Goal: Task Accomplishment & Management: Manage account settings

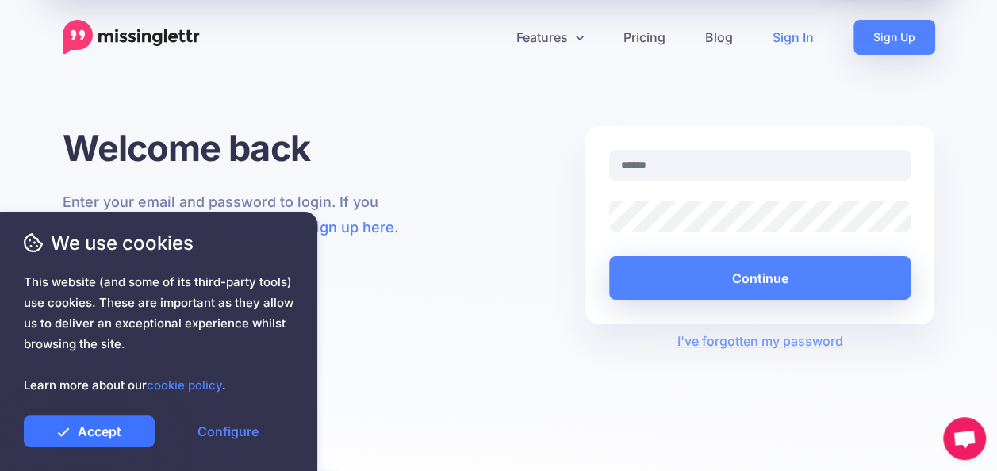
click at [123, 436] on link "Accept" at bounding box center [89, 432] width 131 height 32
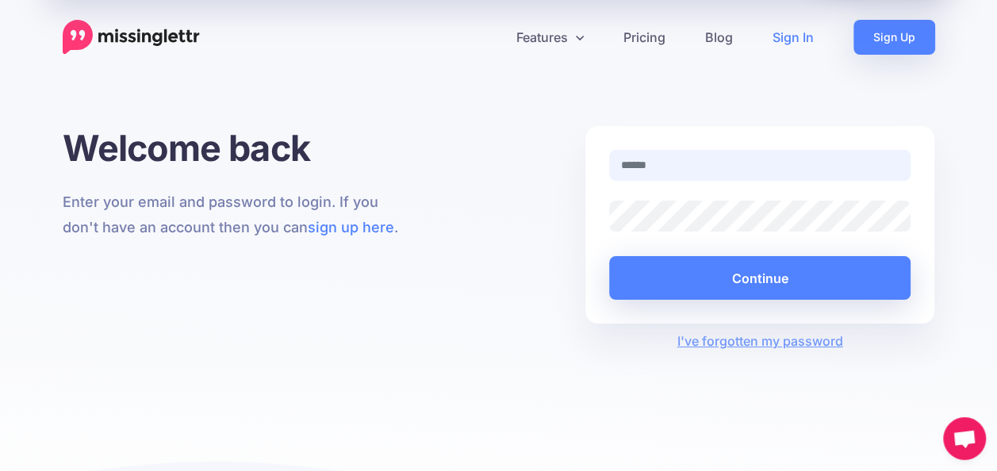
click at [694, 159] on input "text" at bounding box center [760, 165] width 302 height 31
type input "**********"
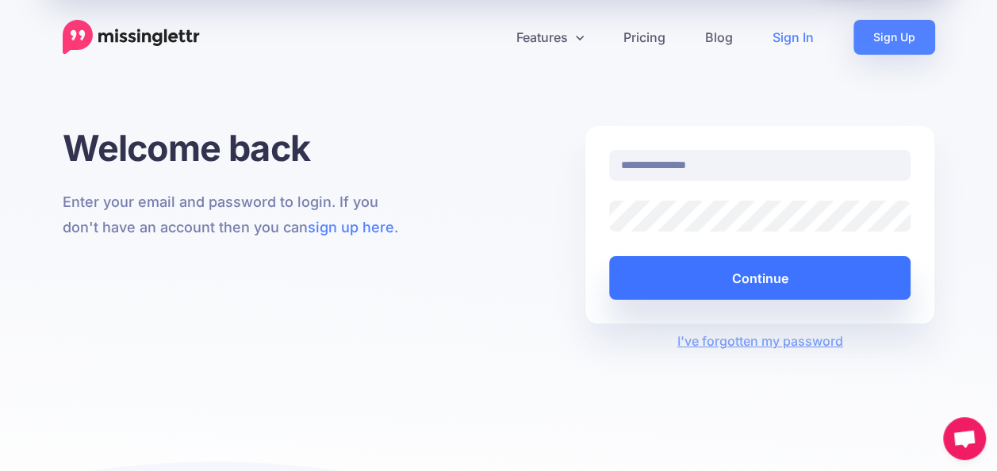
click at [744, 273] on button "Continue" at bounding box center [760, 278] width 302 height 44
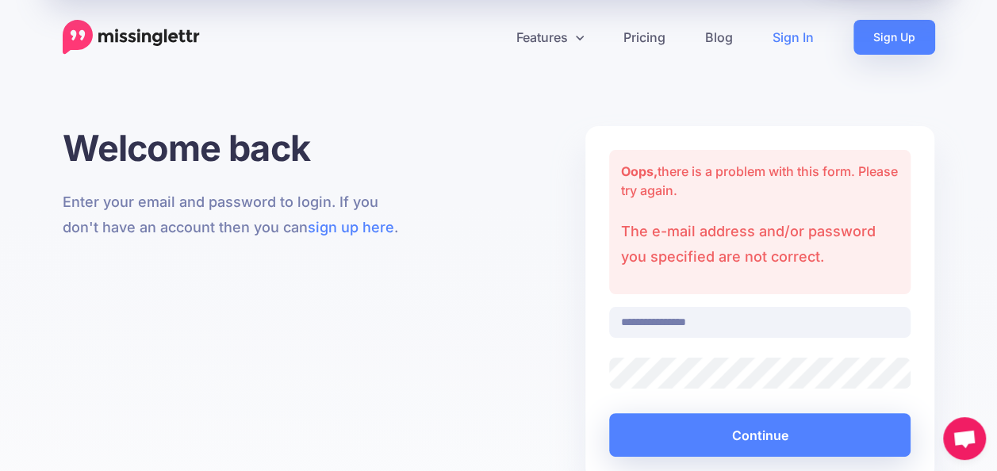
click at [807, 389] on div "Continue" at bounding box center [760, 422] width 302 height 67
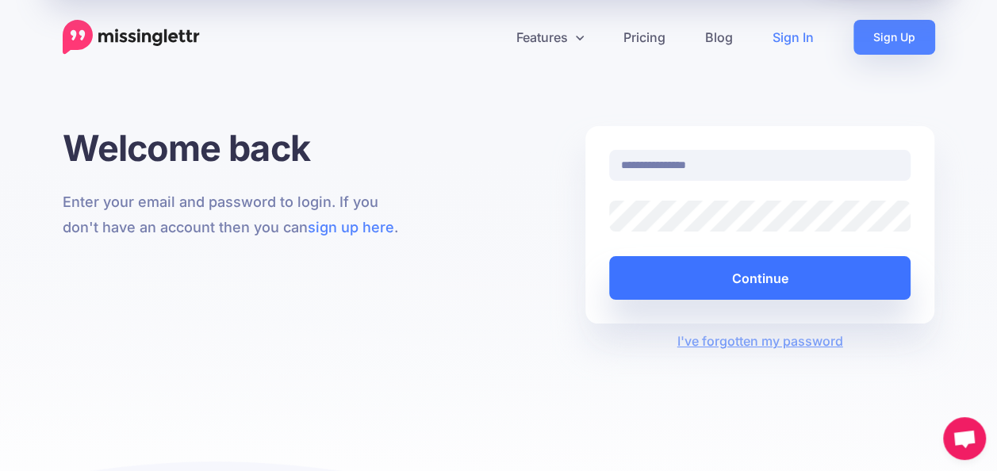
click at [736, 273] on button "Continue" at bounding box center [760, 278] width 302 height 44
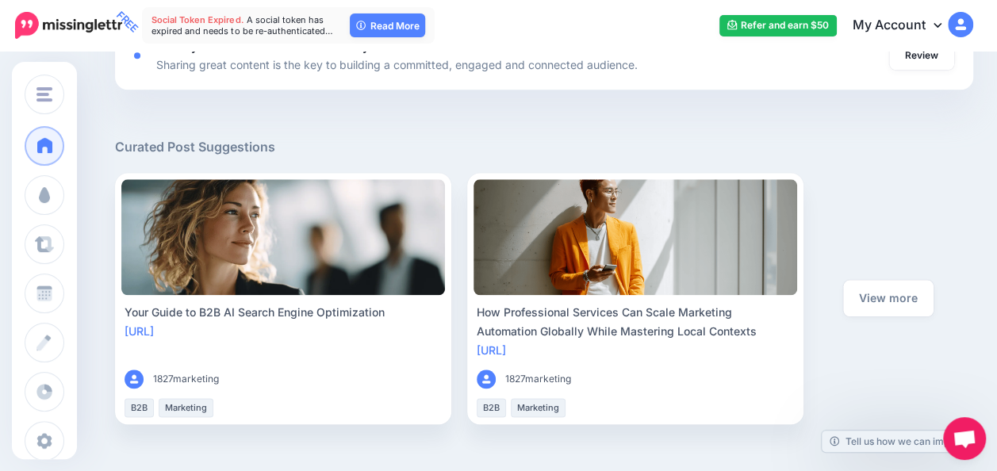
scroll to position [824, 0]
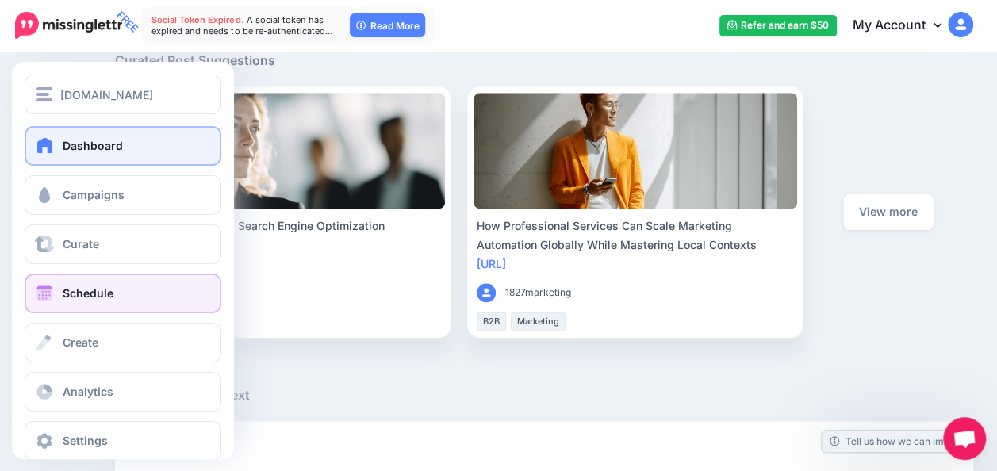
click at [79, 289] on span "Schedule" at bounding box center [88, 292] width 51 height 13
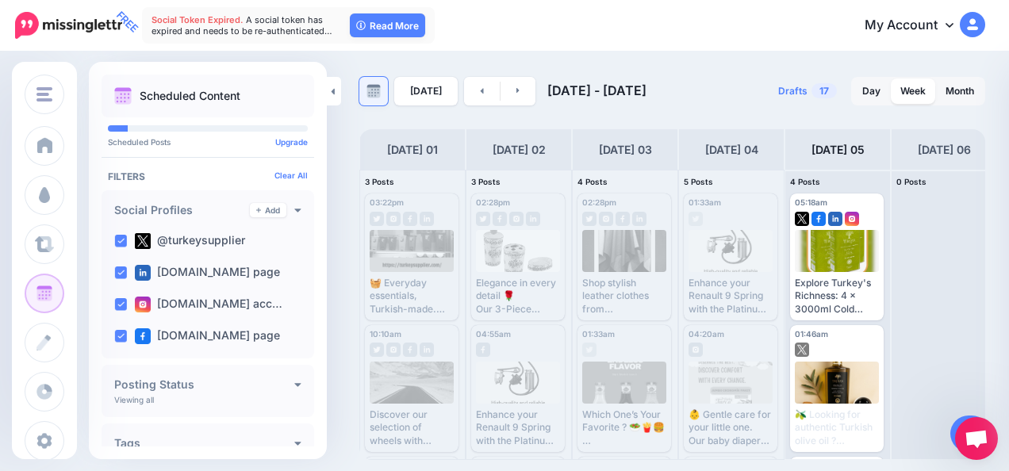
click at [368, 89] on img at bounding box center [373, 91] width 14 height 14
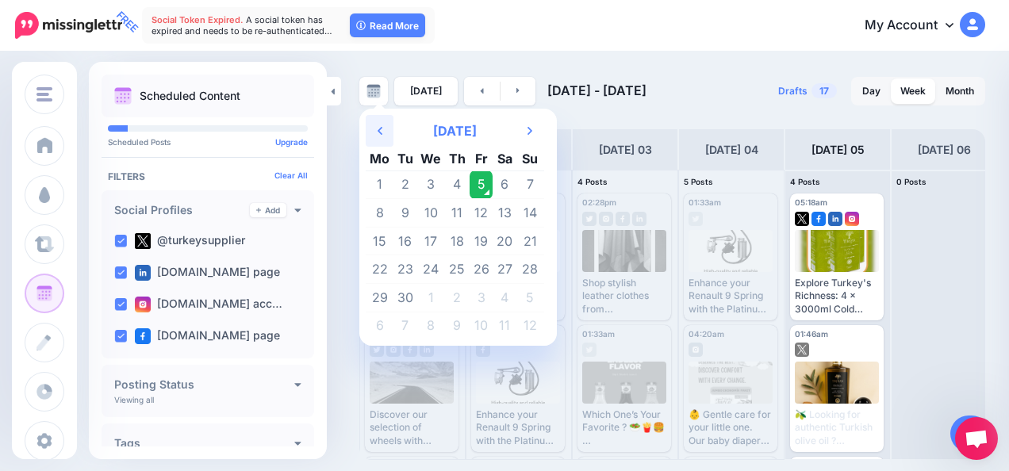
click at [375, 122] on th "Previous Month" at bounding box center [380, 131] width 28 height 32
click at [465, 233] on td "12" at bounding box center [457, 241] width 25 height 29
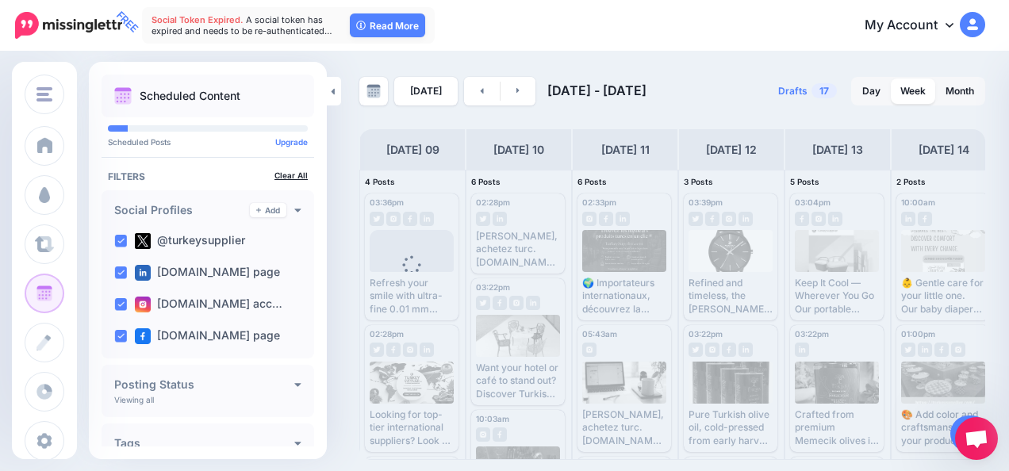
click at [284, 176] on link "Clear All" at bounding box center [290, 176] width 33 height 10
drag, startPoint x: 320, startPoint y: 235, endPoint x: 297, endPoint y: 244, distance: 25.6
click at [297, 244] on div "@turkeysupplier" at bounding box center [208, 241] width 200 height 32
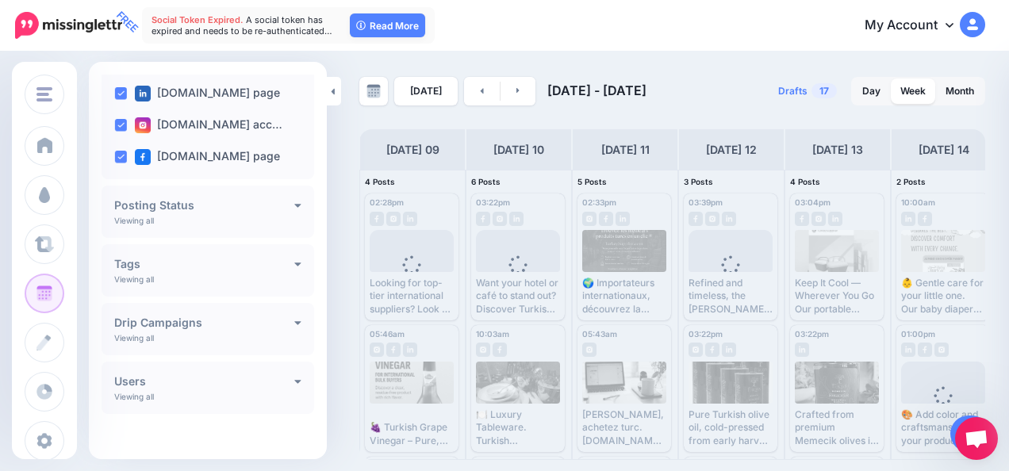
scroll to position [185, 0]
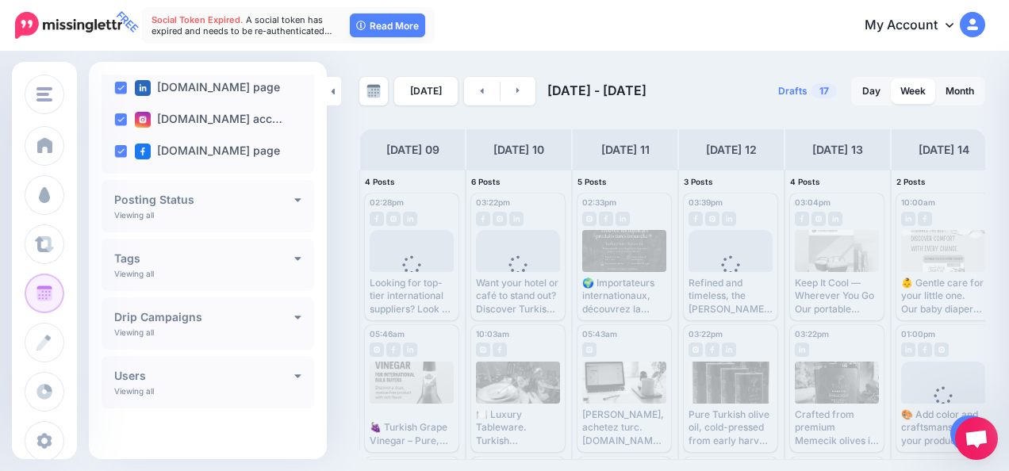
click at [281, 197] on h4 "Posting Status" at bounding box center [204, 199] width 180 height 11
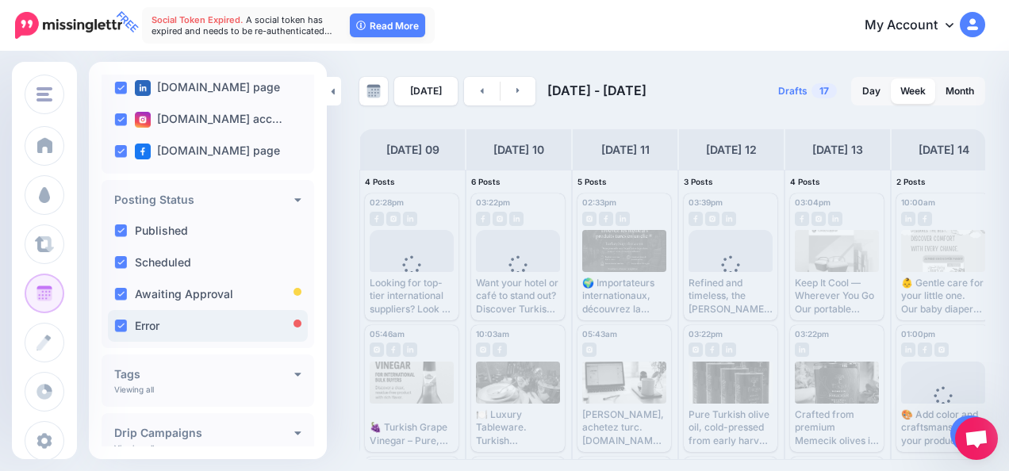
click at [186, 330] on div "Error" at bounding box center [208, 326] width 200 height 32
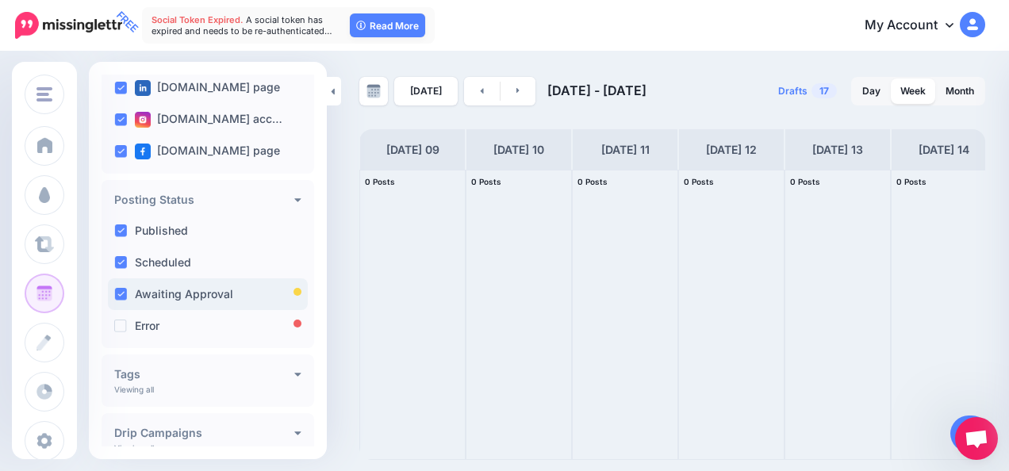
click at [192, 300] on div "Awaiting Approval" at bounding box center [208, 294] width 200 height 32
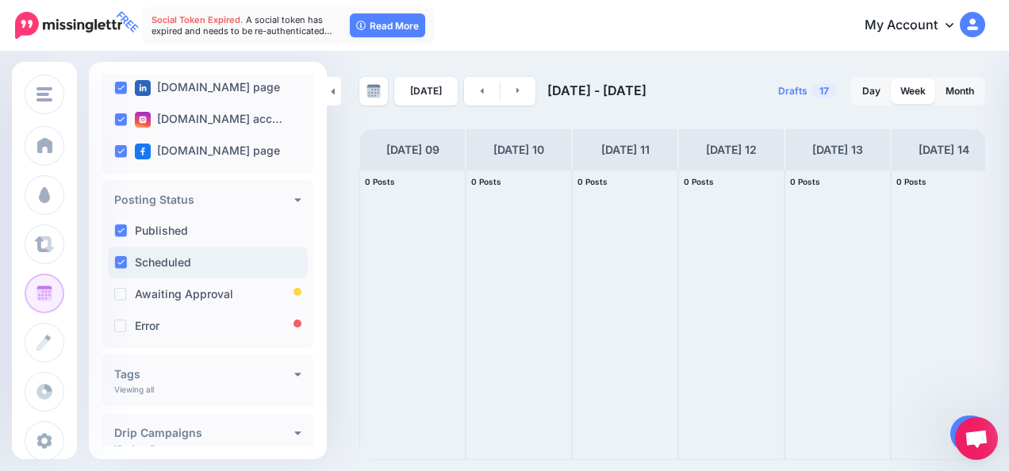
click at [187, 251] on div "Scheduled" at bounding box center [208, 263] width 200 height 32
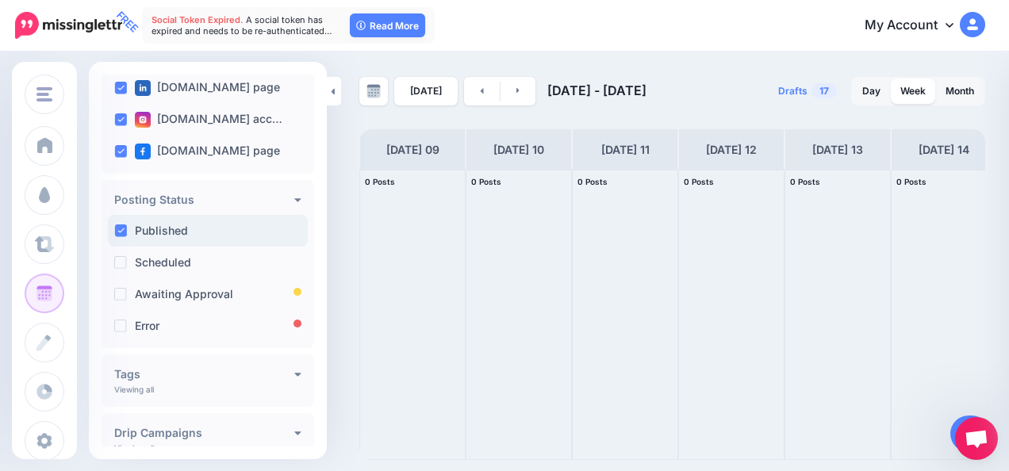
click at [182, 225] on label "Published" at bounding box center [161, 230] width 53 height 11
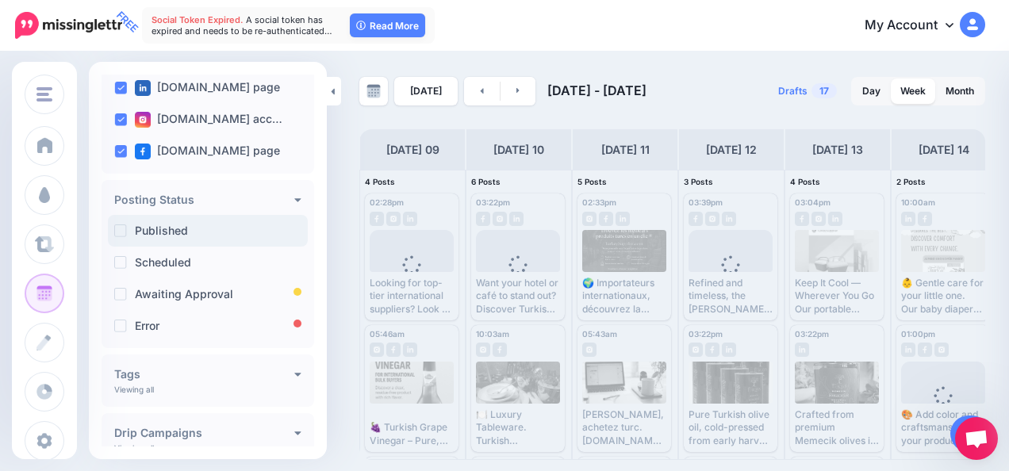
click at [182, 225] on label "Published" at bounding box center [161, 230] width 53 height 11
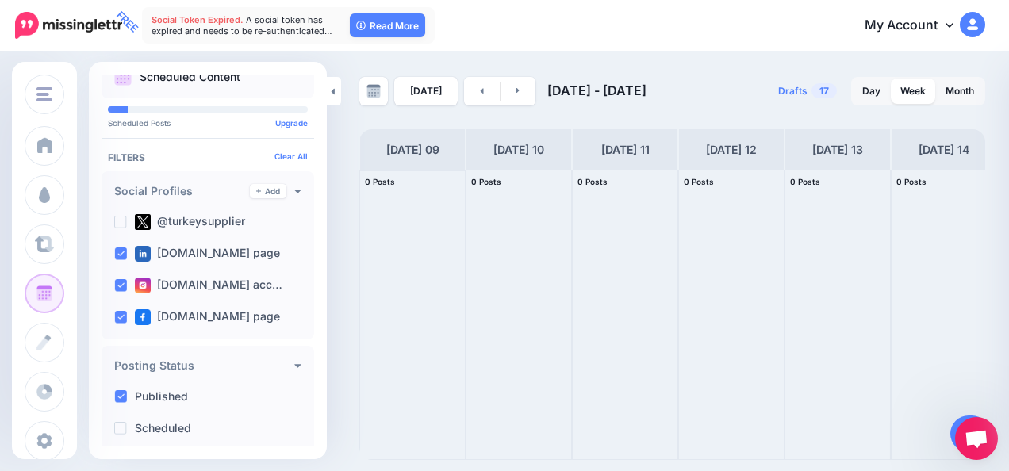
scroll to position [23, 0]
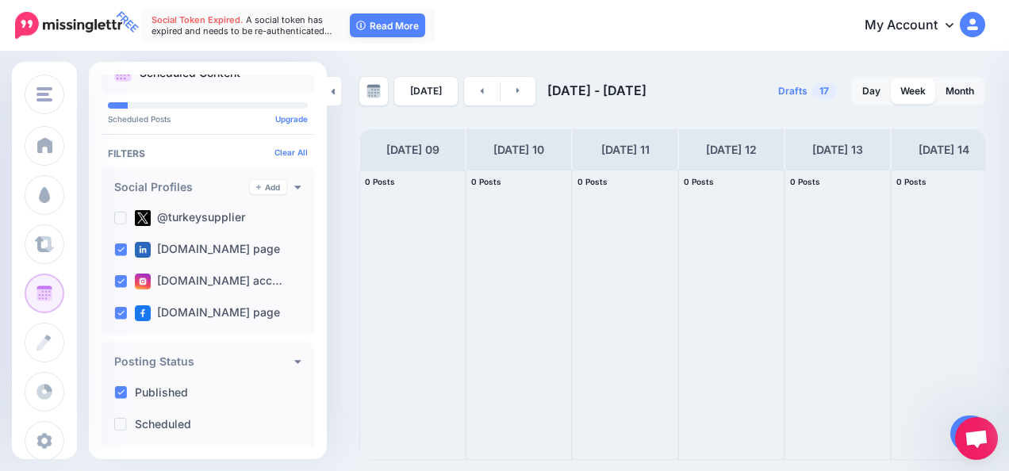
click at [427, 209] on div at bounding box center [412, 315] width 105 height 289
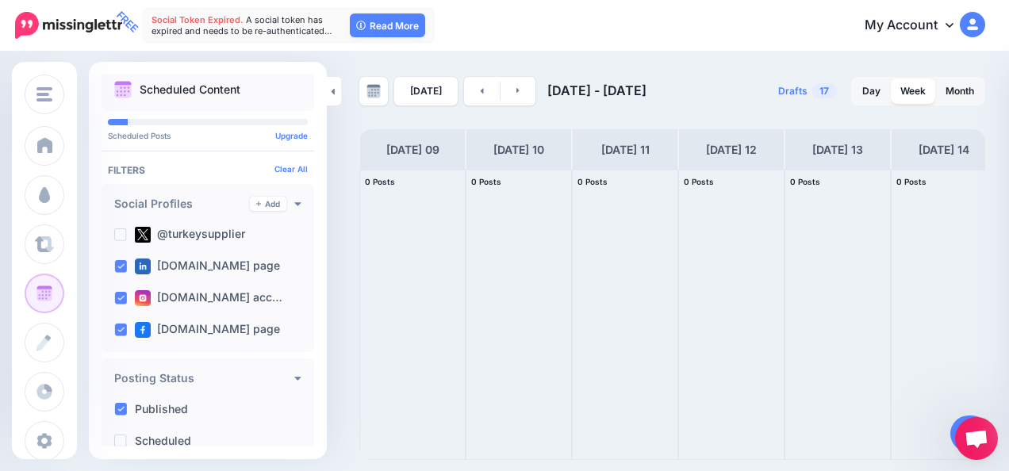
scroll to position [0, 0]
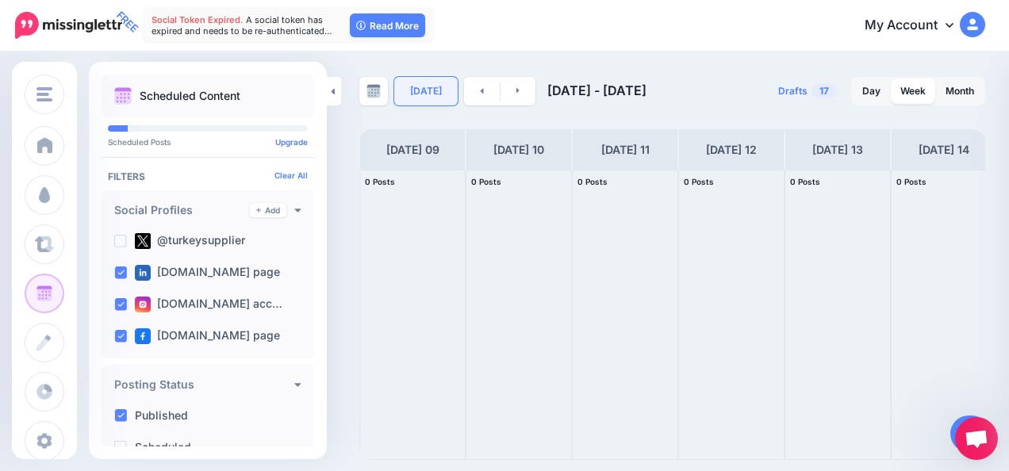
click at [440, 88] on link "Today" at bounding box center [425, 91] width 63 height 29
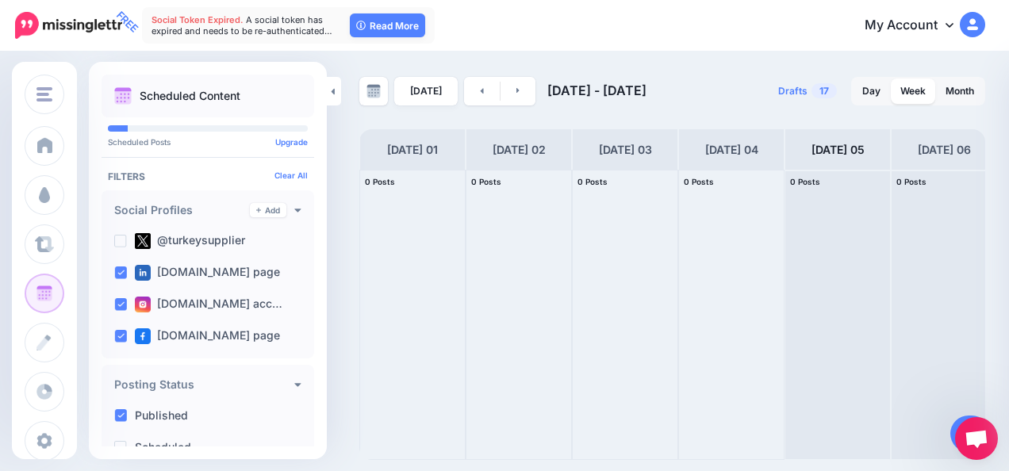
scroll to position [301, 0]
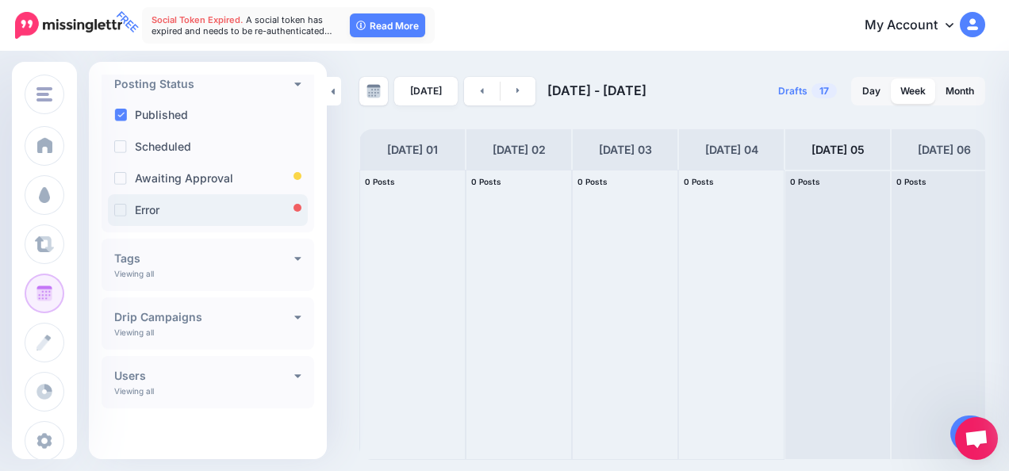
click at [119, 206] on ins at bounding box center [120, 210] width 13 height 13
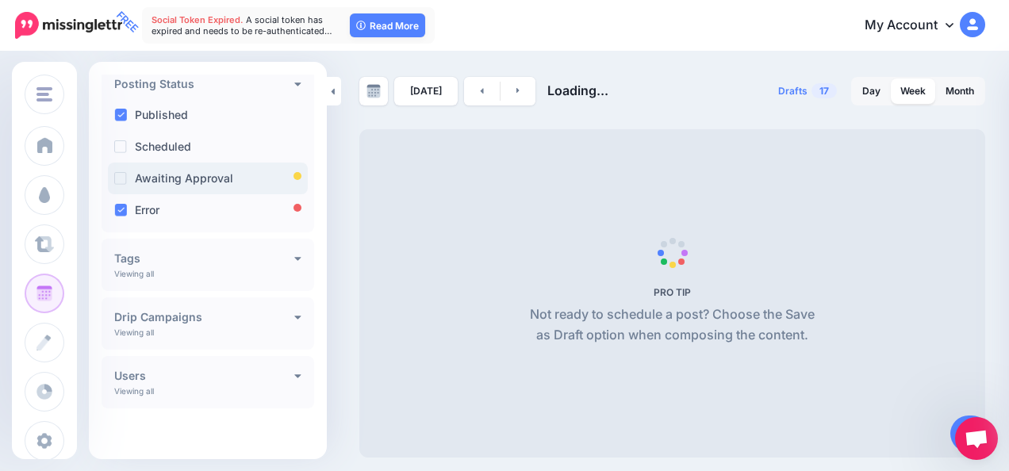
click at [135, 174] on label "Awaiting Approval" at bounding box center [184, 178] width 98 height 11
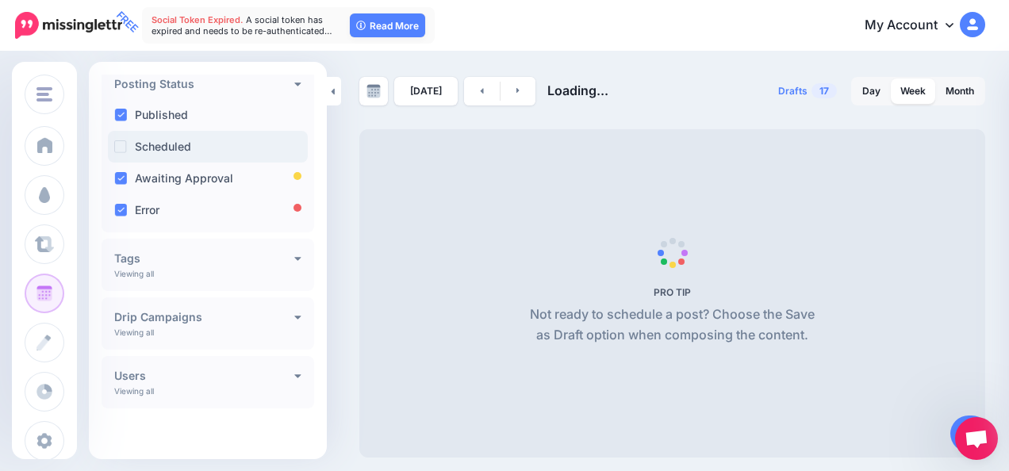
click at [143, 144] on label "Scheduled" at bounding box center [163, 146] width 56 height 11
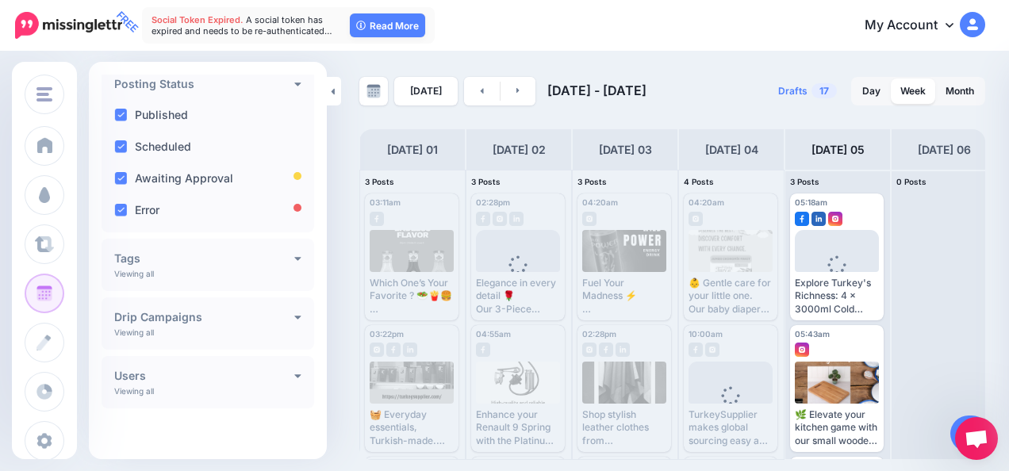
scroll to position [0, 117]
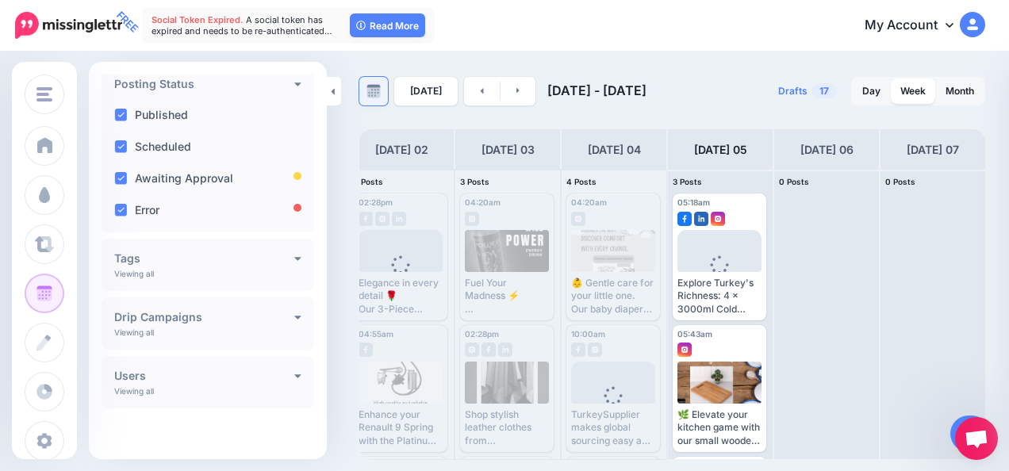
click at [379, 85] on img at bounding box center [373, 91] width 14 height 14
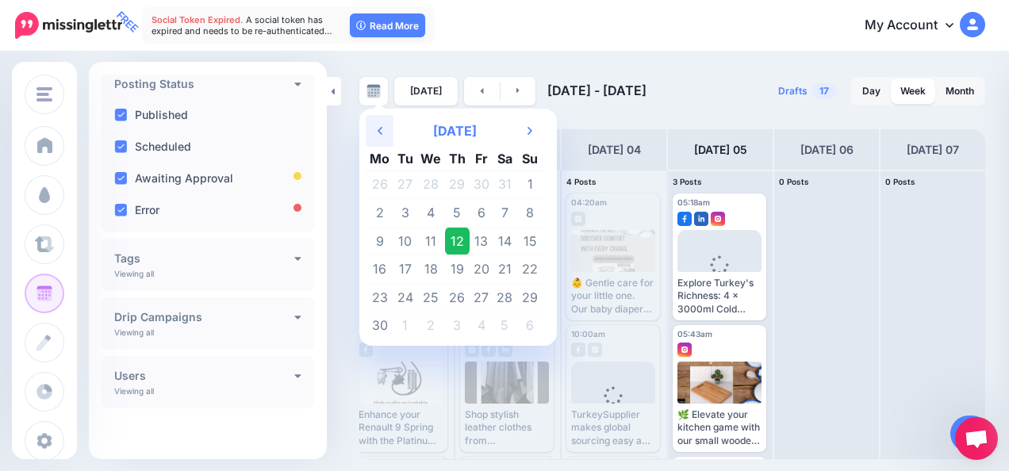
click at [383, 132] on th "Previous Month" at bounding box center [380, 131] width 28 height 32
click at [519, 128] on th "Next Month" at bounding box center [530, 131] width 28 height 32
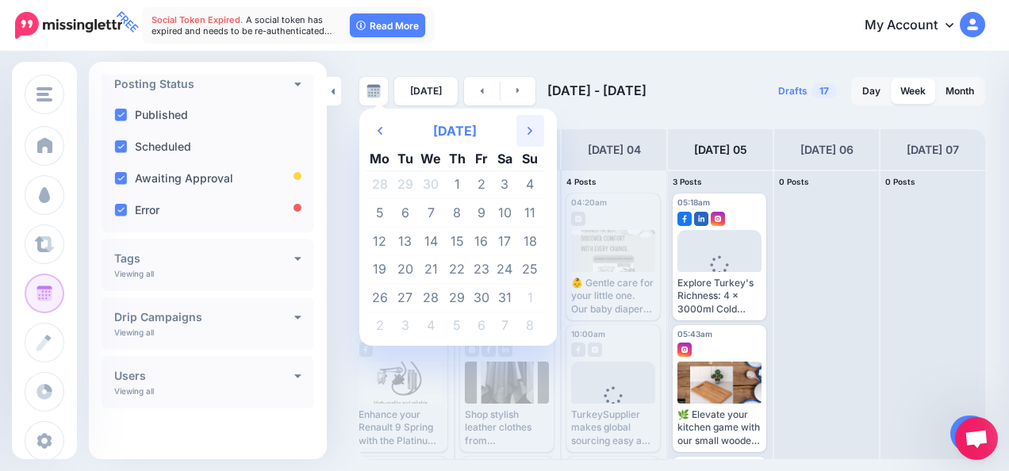
click at [519, 128] on th "Next Month" at bounding box center [530, 131] width 28 height 32
click at [466, 241] on td "12" at bounding box center [457, 241] width 25 height 29
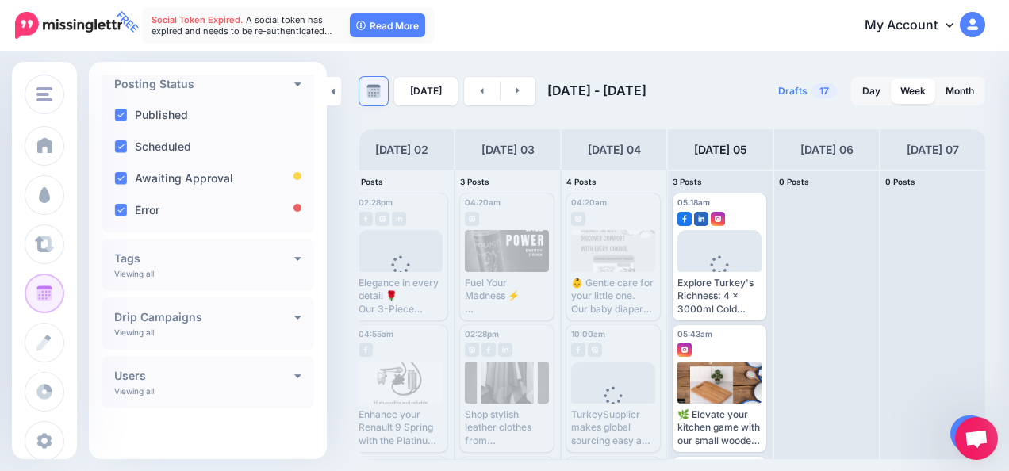
click at [378, 90] on img at bounding box center [373, 91] width 14 height 14
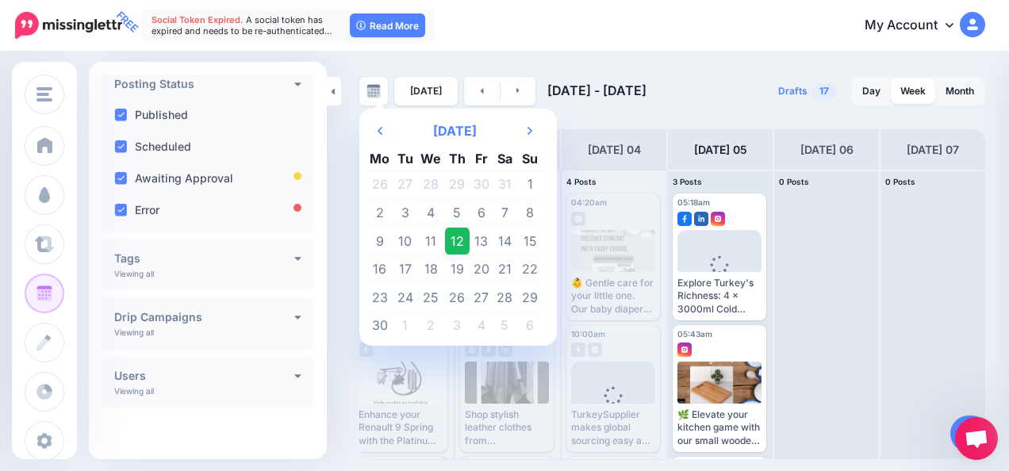
click at [448, 241] on td "12" at bounding box center [457, 241] width 25 height 29
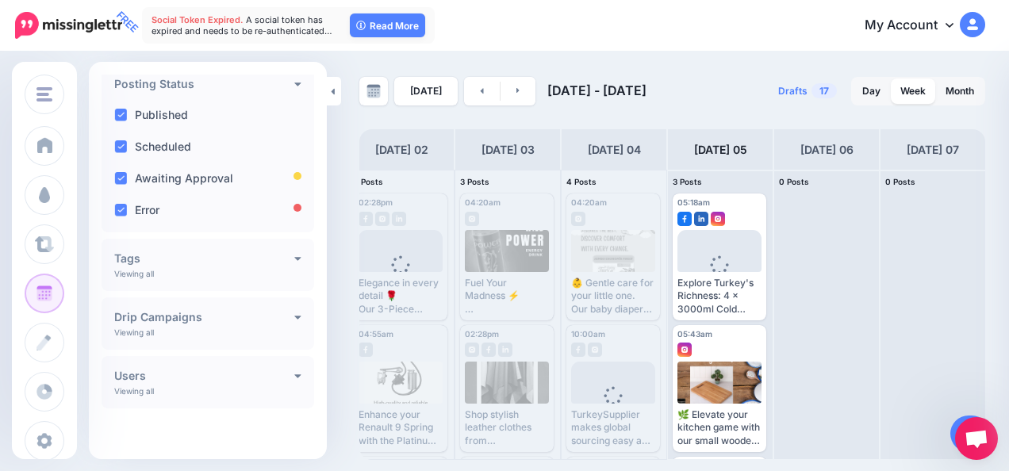
click at [573, 90] on span "Sep 01 - Sep 08, 2025" at bounding box center [596, 90] width 99 height 16
drag, startPoint x: 573, startPoint y: 90, endPoint x: 466, endPoint y: 91, distance: 107.1
click at [466, 91] on link at bounding box center [482, 91] width 36 height 29
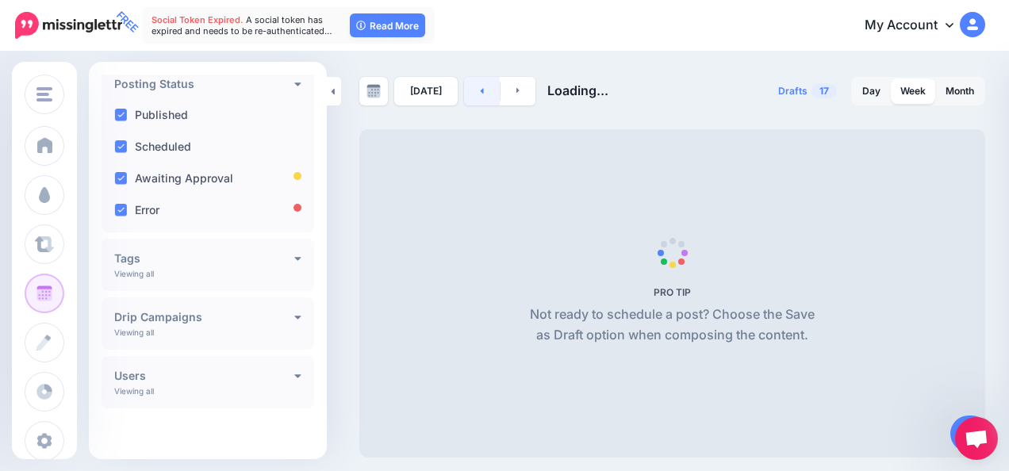
click at [466, 91] on link at bounding box center [482, 91] width 36 height 29
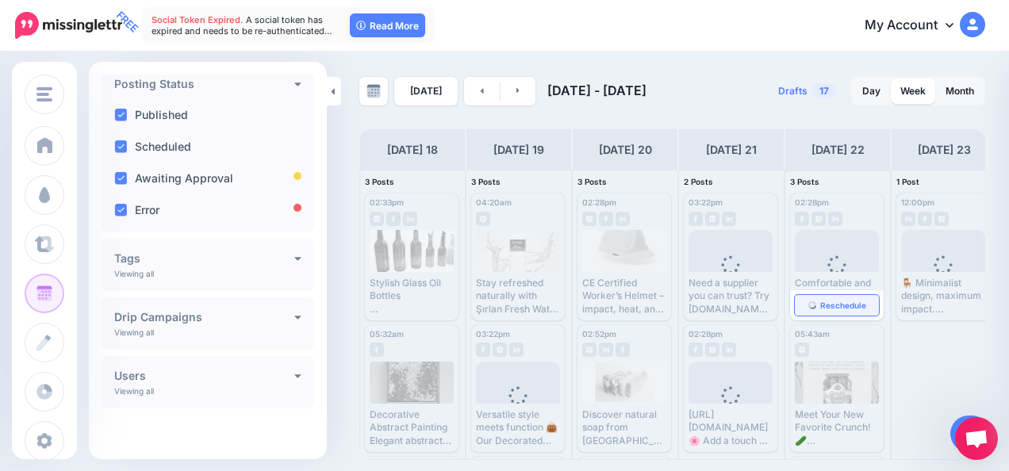
click at [839, 308] on span "Reschedule" at bounding box center [843, 305] width 46 height 8
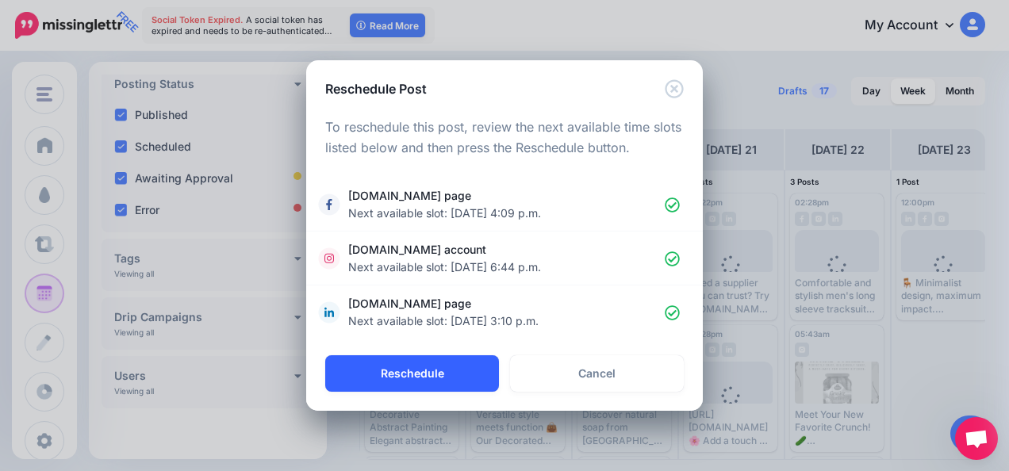
click at [463, 375] on button "Reschedule" at bounding box center [412, 373] width 174 height 36
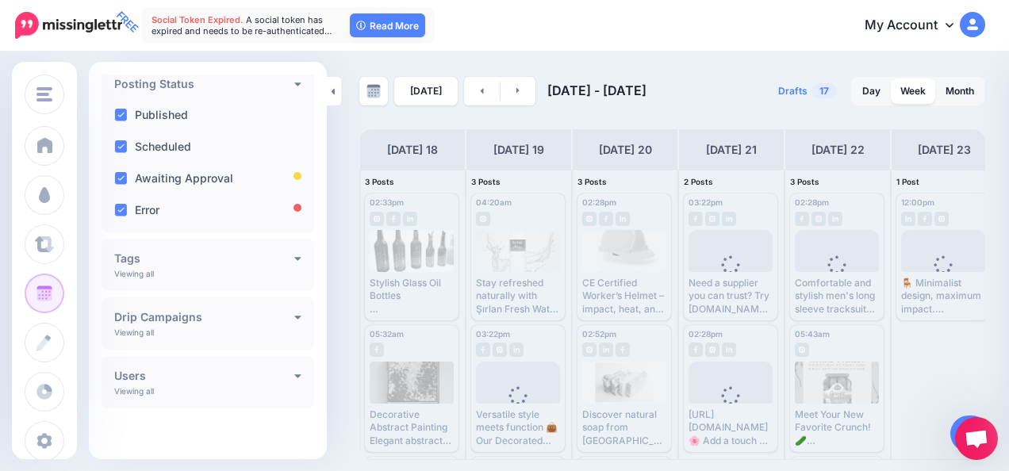
scroll to position [0, 0]
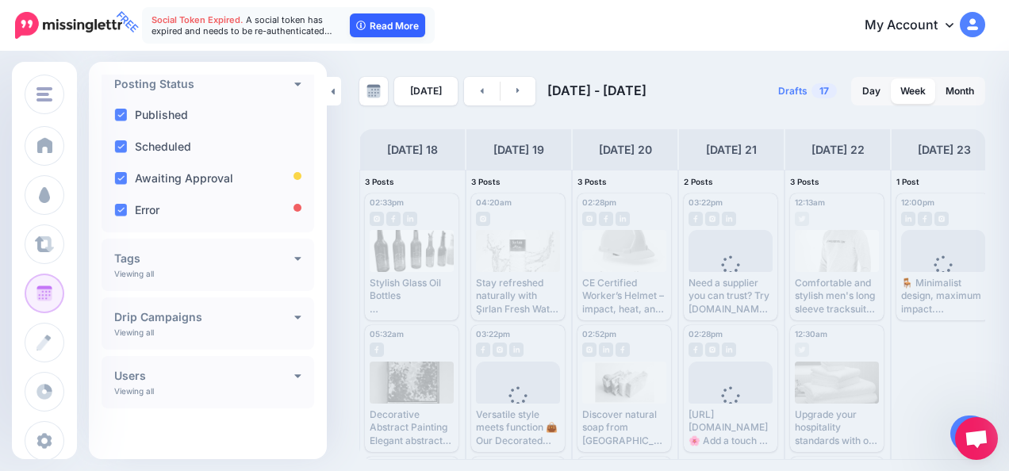
click at [399, 27] on link "Read More" at bounding box center [387, 25] width 75 height 24
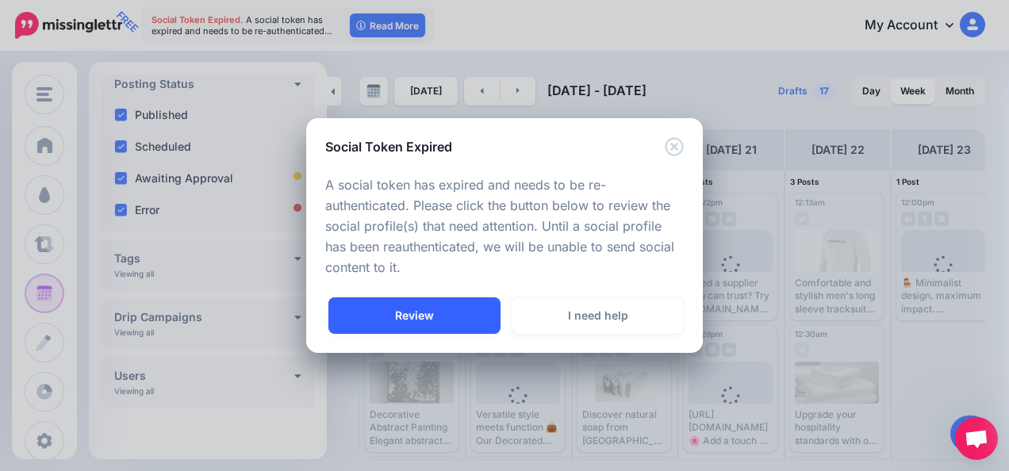
click at [420, 298] on link "Review" at bounding box center [414, 315] width 172 height 36
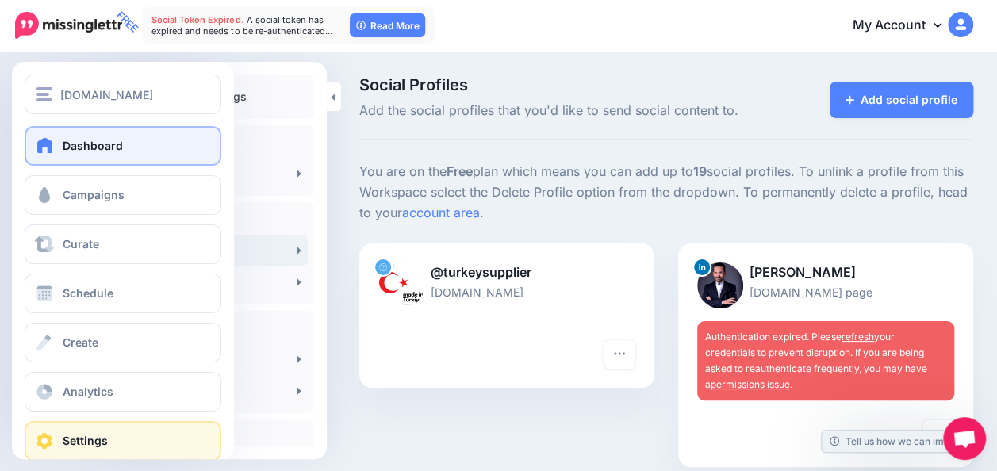
click at [82, 140] on span "Dashboard" at bounding box center [93, 145] width 60 height 13
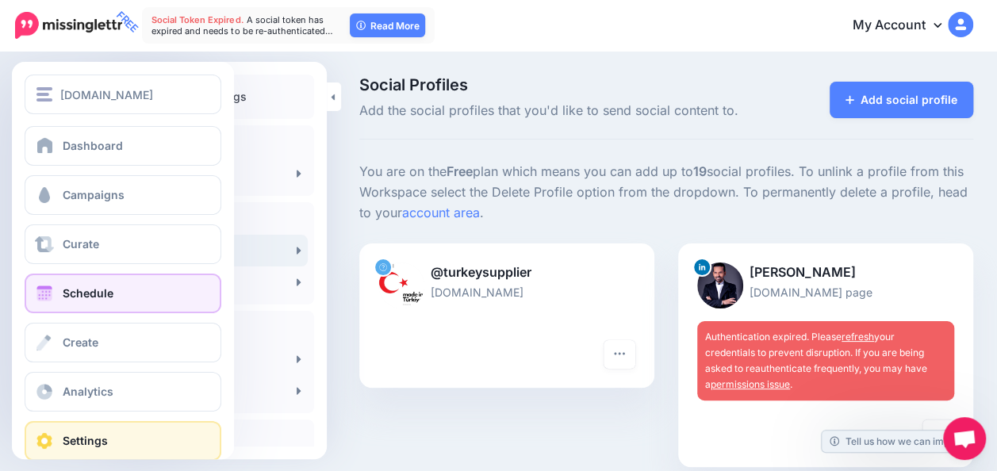
click at [63, 279] on link "Schedule" at bounding box center [123, 294] width 197 height 40
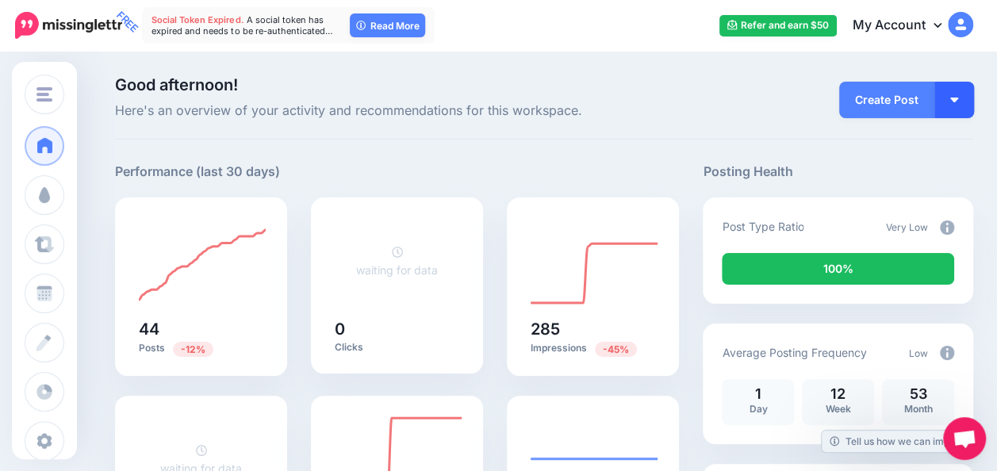
click at [952, 97] on button "button" at bounding box center [954, 100] width 40 height 36
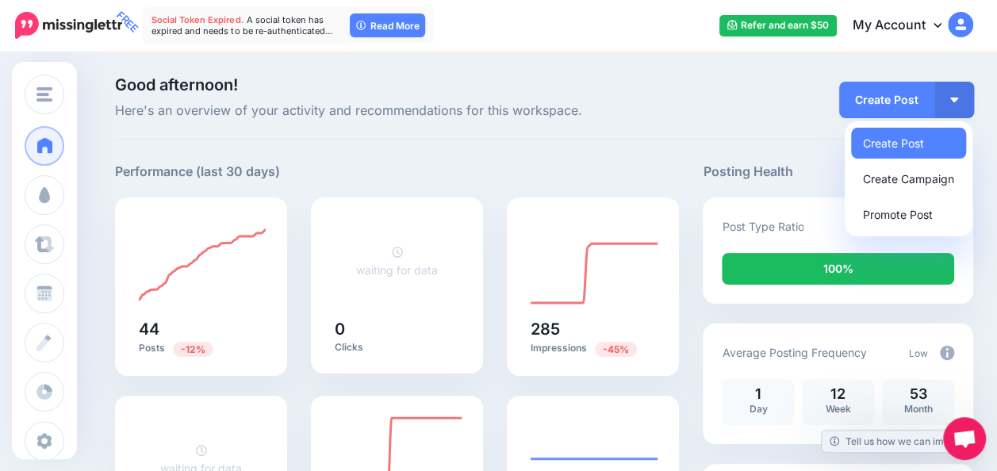
click at [545, 133] on div "Good afternoon! Here's an overview of your activity and recommendations for thi…" at bounding box center [544, 108] width 858 height 63
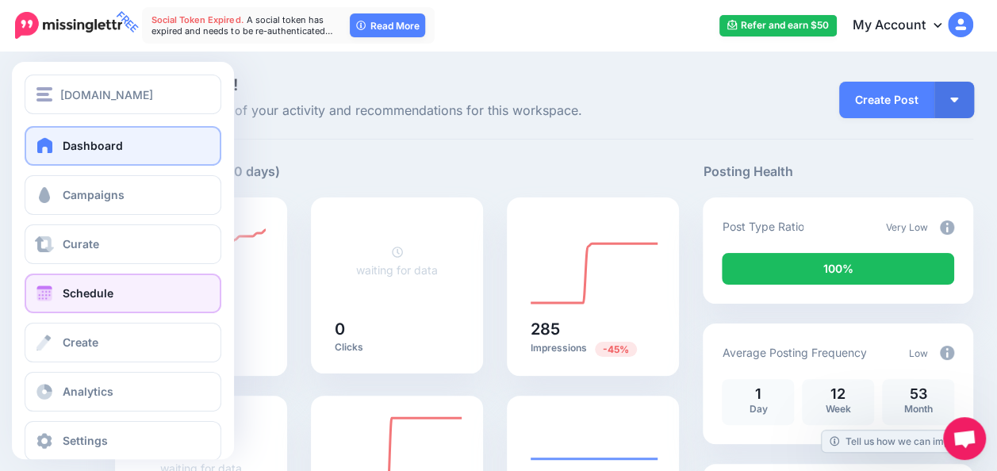
click at [83, 303] on link "Schedule" at bounding box center [123, 294] width 197 height 40
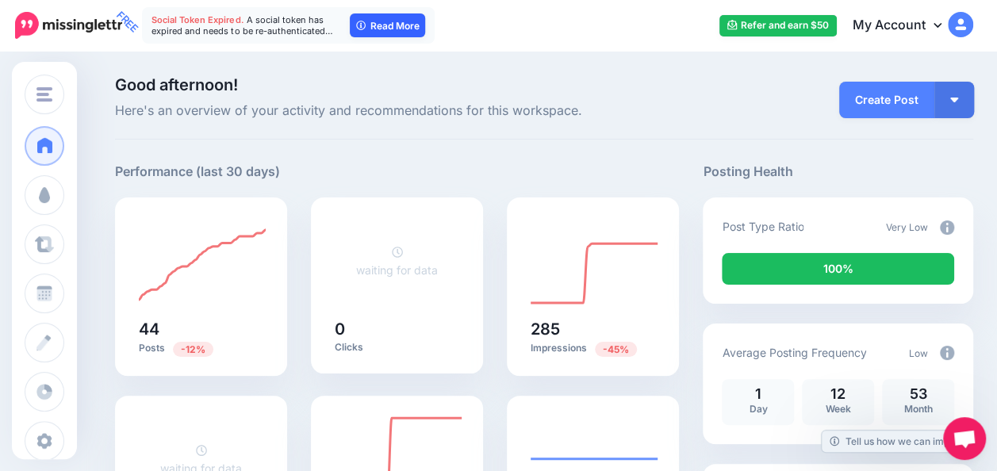
click at [364, 25] on icon at bounding box center [361, 26] width 10 height 10
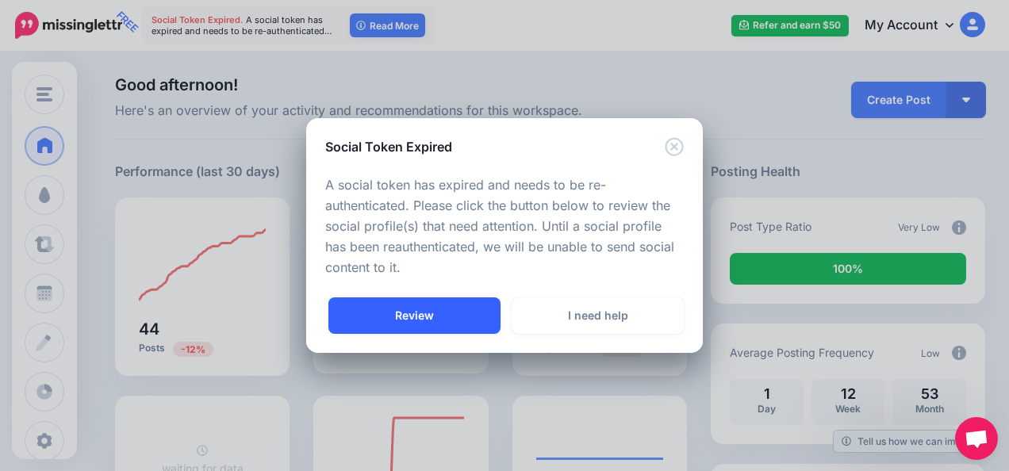
click at [475, 309] on link "Review" at bounding box center [414, 315] width 172 height 36
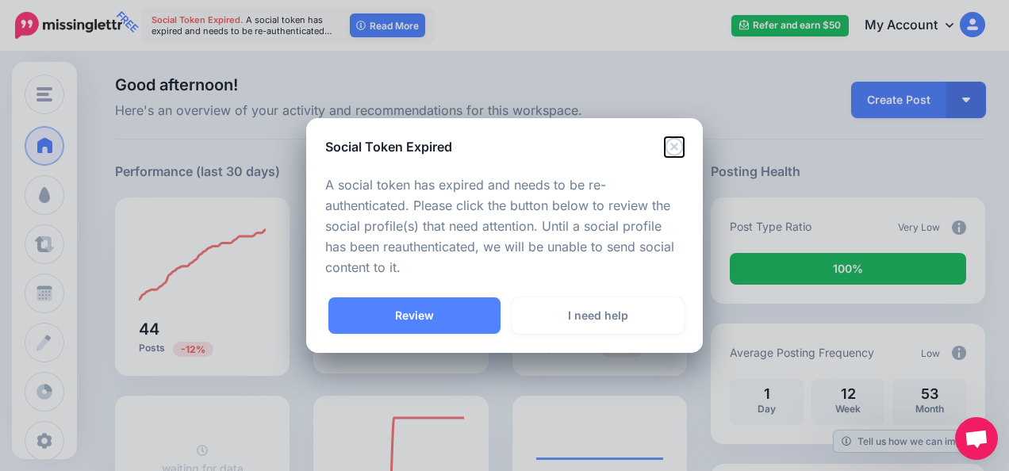
click at [669, 142] on icon "Close" at bounding box center [674, 146] width 19 height 19
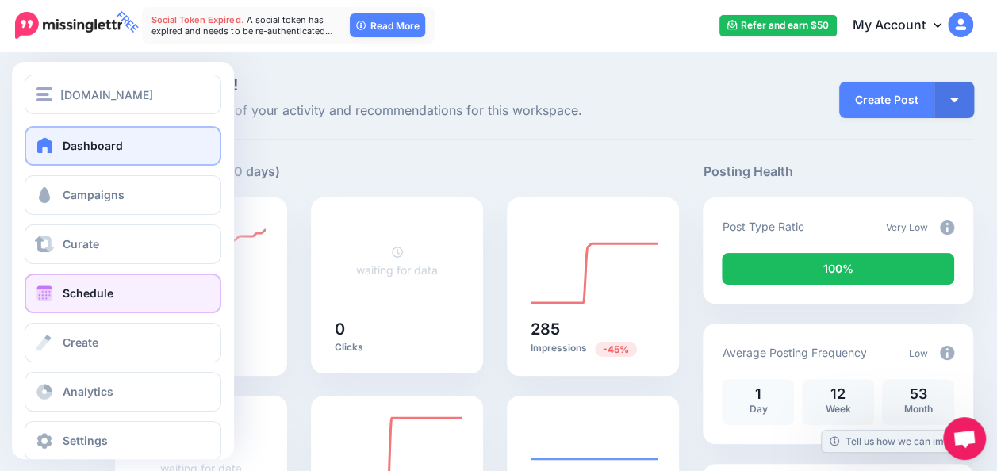
click at [48, 295] on span at bounding box center [44, 294] width 21 height 16
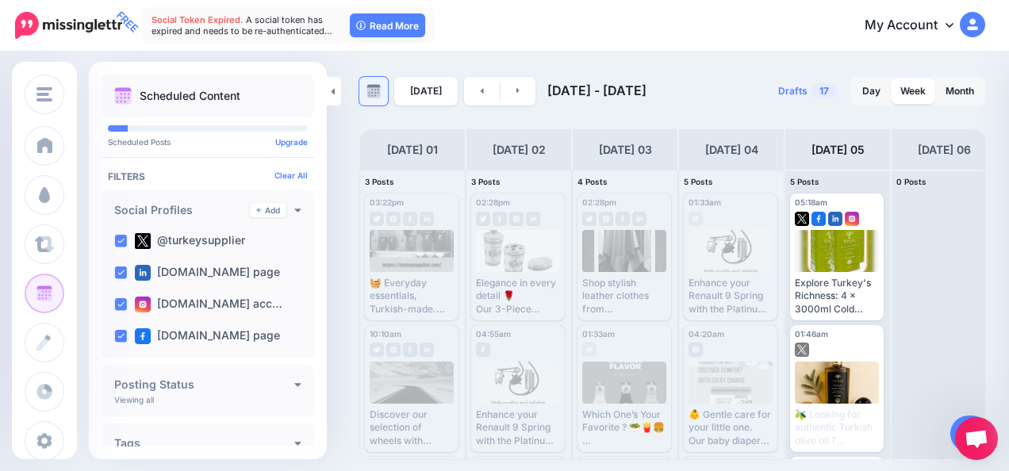
click at [386, 90] on link at bounding box center [373, 91] width 29 height 29
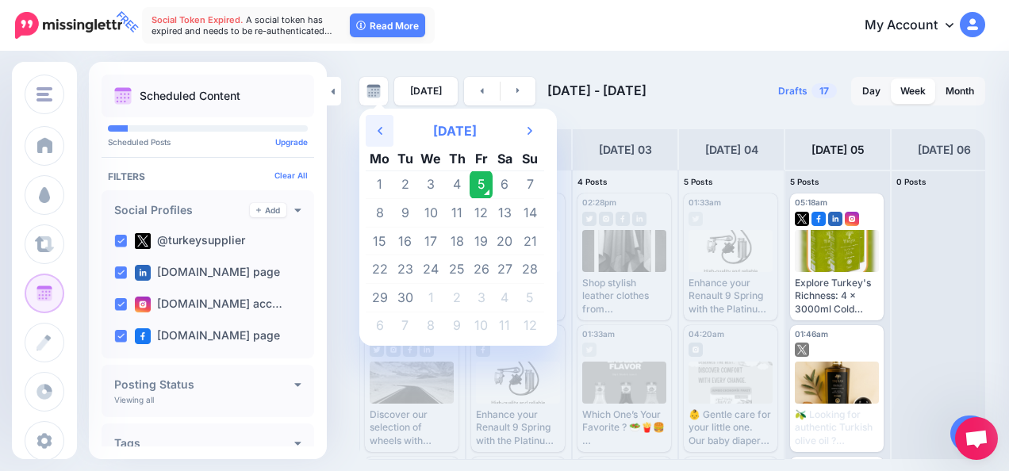
click at [374, 127] on th "Previous Month" at bounding box center [380, 131] width 28 height 32
click at [369, 124] on th "Previous Month" at bounding box center [380, 131] width 28 height 32
click at [456, 236] on td "12" at bounding box center [457, 241] width 25 height 29
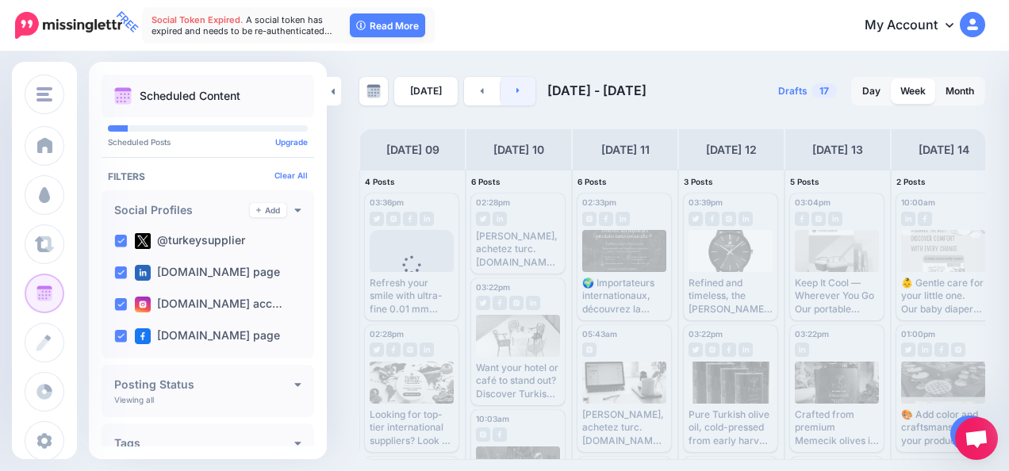
click at [514, 97] on link at bounding box center [518, 91] width 36 height 29
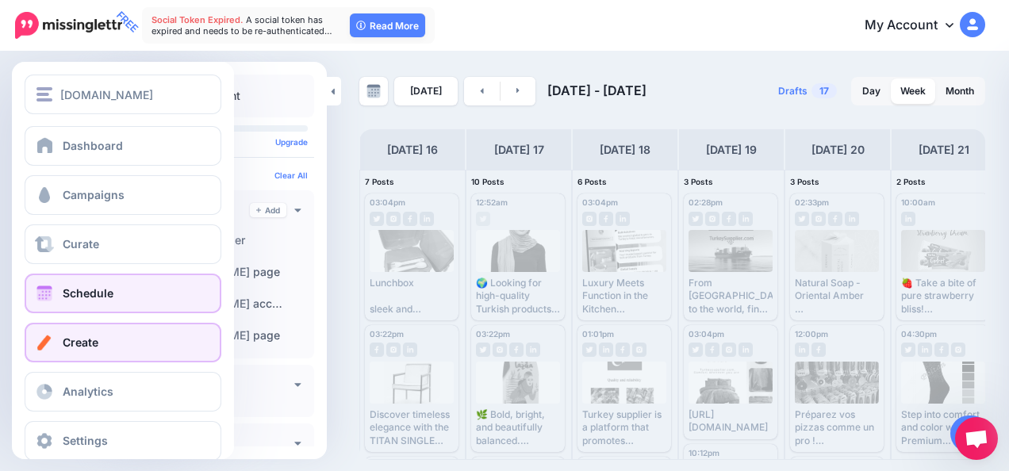
click at [45, 344] on span at bounding box center [44, 343] width 21 height 16
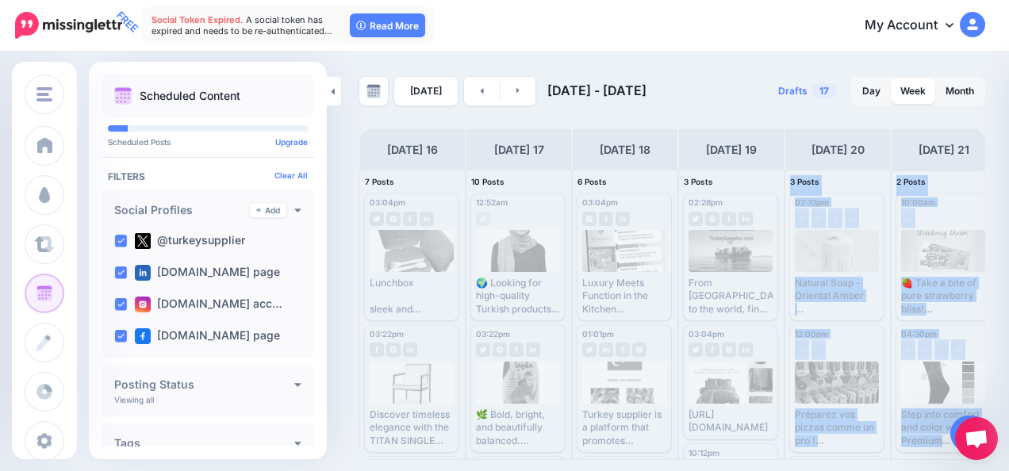
drag, startPoint x: 863, startPoint y: 470, endPoint x: 912, endPoint y: 457, distance: 50.8
click at [912, 457] on div "TurkeySupplier.com TurkeySupplier.com SilkTask.com GoSwim Istanbul PBDTur AirPl…" at bounding box center [504, 235] width 1009 height 471
click at [522, 90] on link at bounding box center [518, 91] width 36 height 29
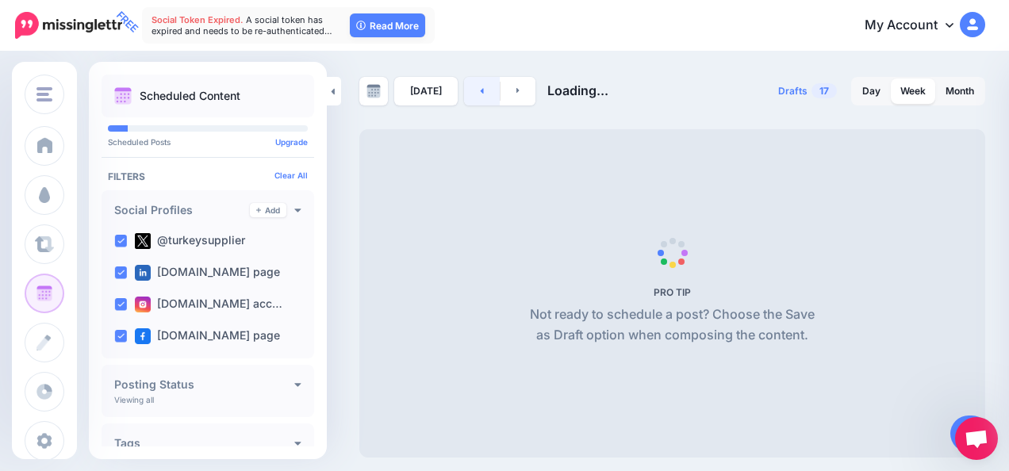
click at [464, 94] on link at bounding box center [482, 91] width 36 height 29
click at [487, 82] on link at bounding box center [482, 91] width 36 height 29
click at [384, 90] on link at bounding box center [373, 91] width 29 height 29
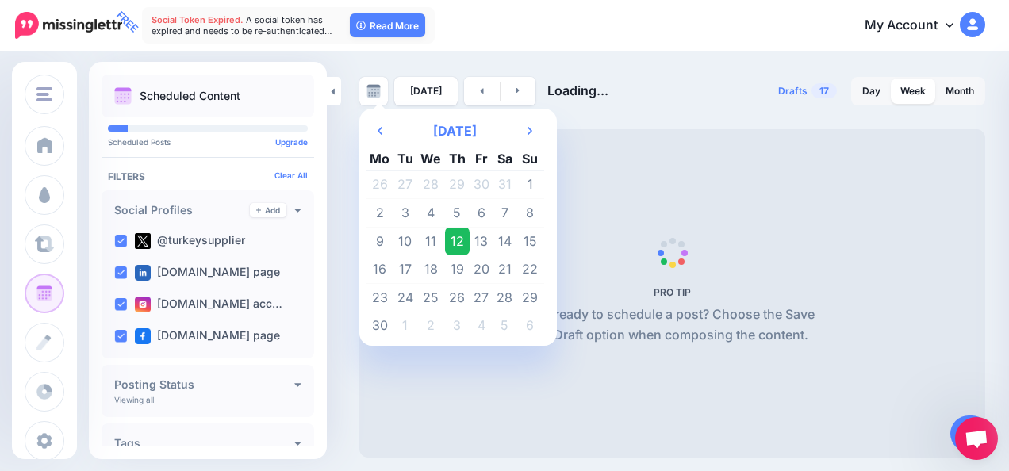
click at [457, 232] on td "12" at bounding box center [457, 241] width 25 height 29
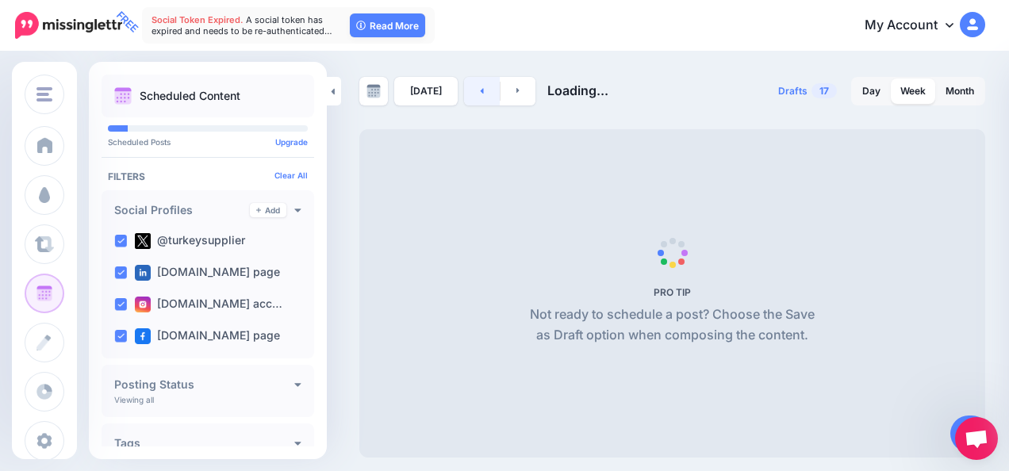
click at [481, 90] on link at bounding box center [482, 91] width 36 height 29
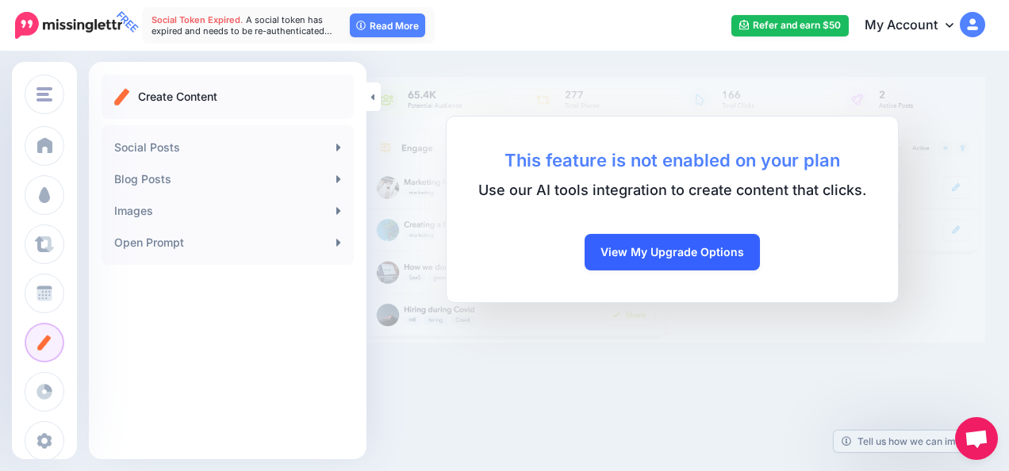
click at [588, 251] on link "View My Upgrade Options" at bounding box center [672, 252] width 175 height 36
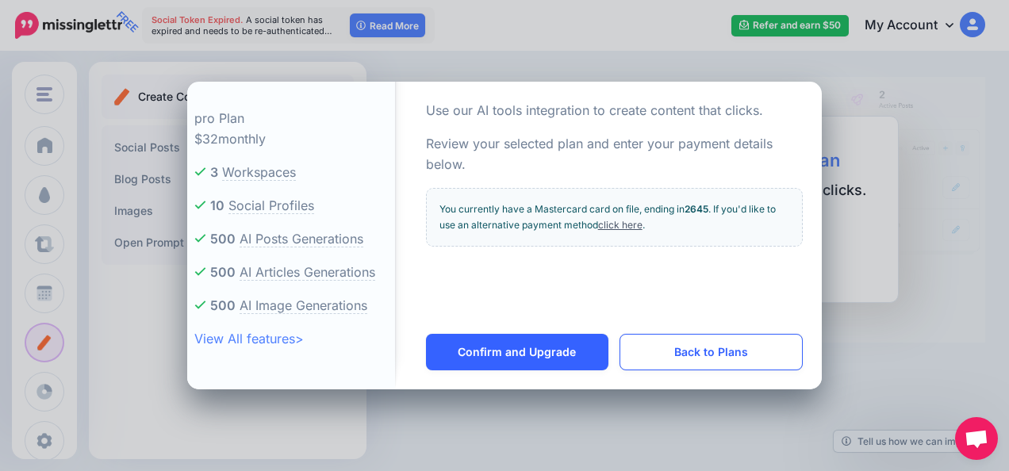
click at [563, 352] on link "Confirm and Upgrade" at bounding box center [517, 352] width 182 height 36
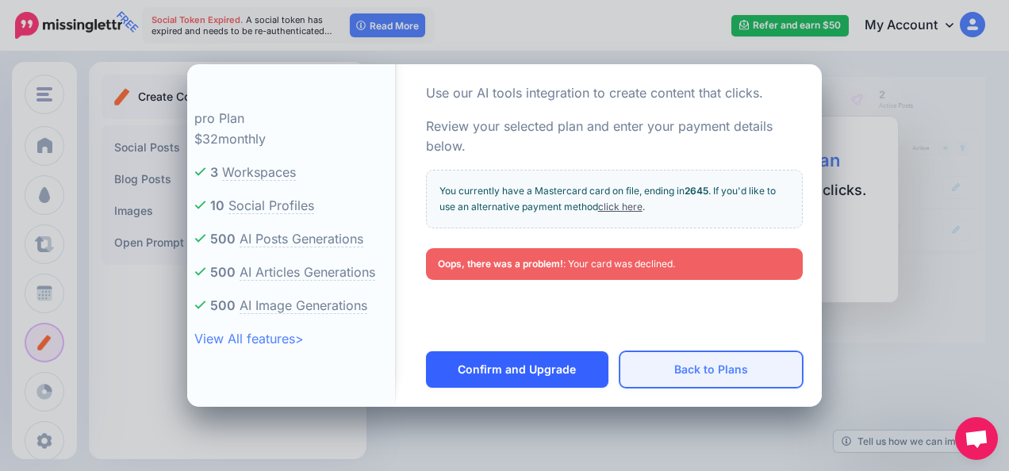
click at [701, 374] on button "Back to Plans" at bounding box center [710, 369] width 183 height 36
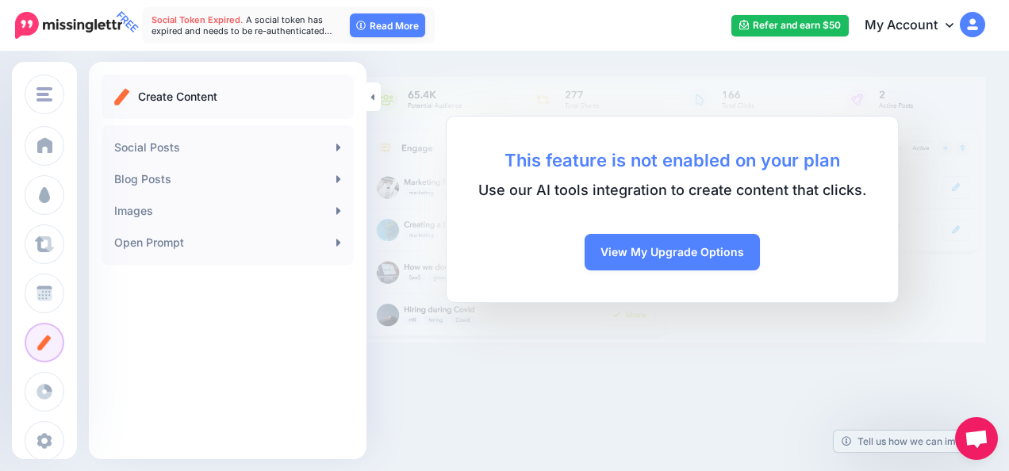
click at [701, 374] on div "TurkeySupplier.com TurkeySupplier.com SilkTask.com GoSwim Istanbul PBDTur AirPl…" at bounding box center [504, 235] width 1009 height 471
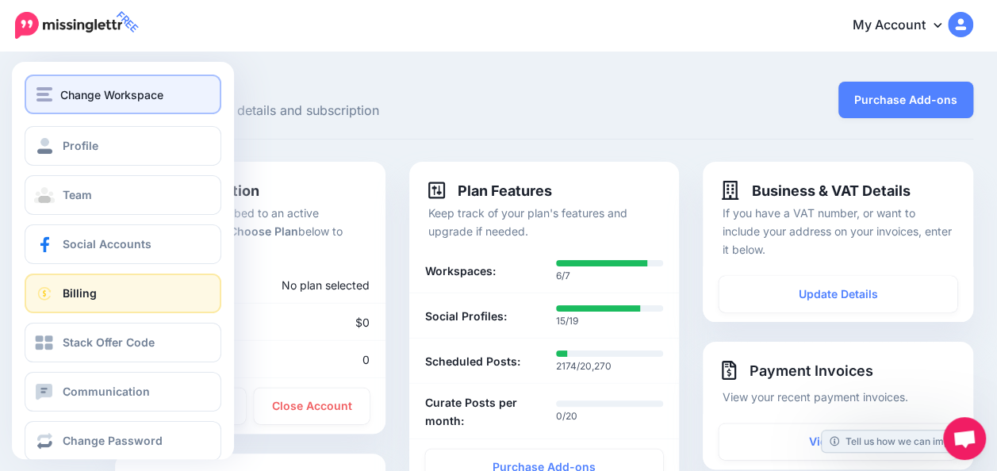
click at [81, 104] on button "Change Workspace" at bounding box center [123, 95] width 197 height 40
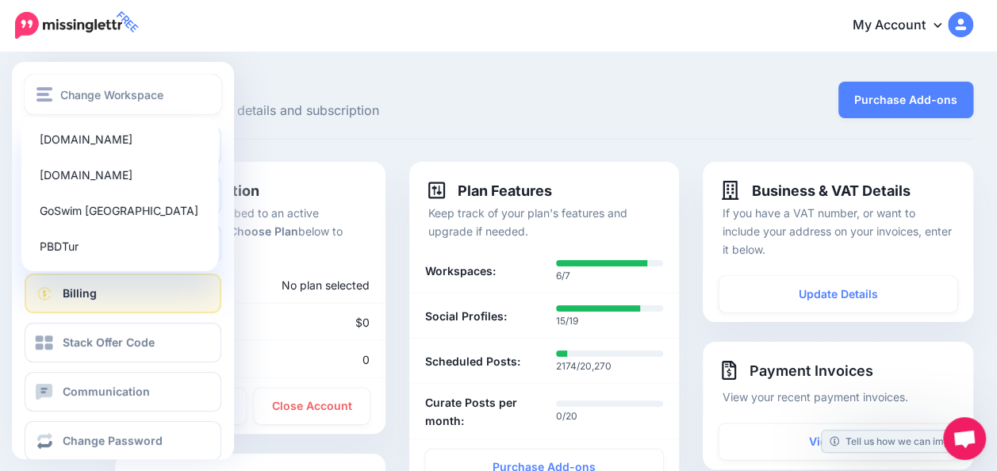
scroll to position [24, 0]
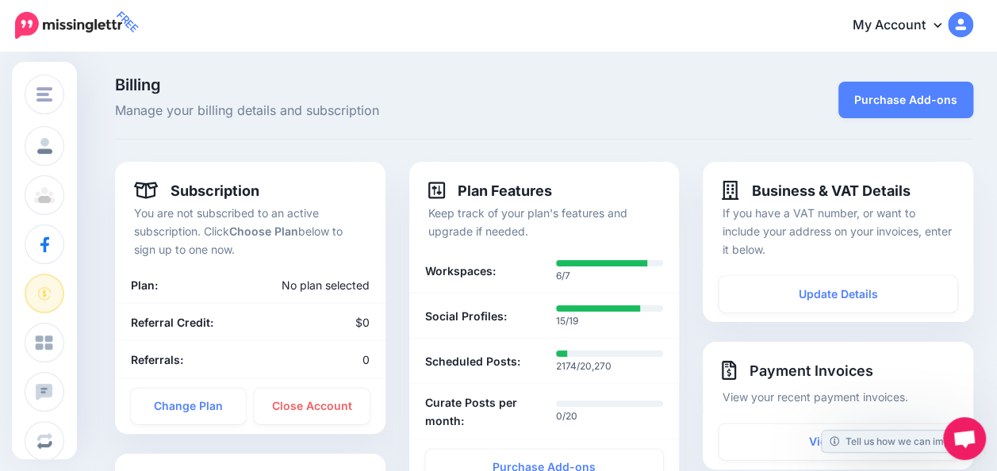
scroll to position [306, 0]
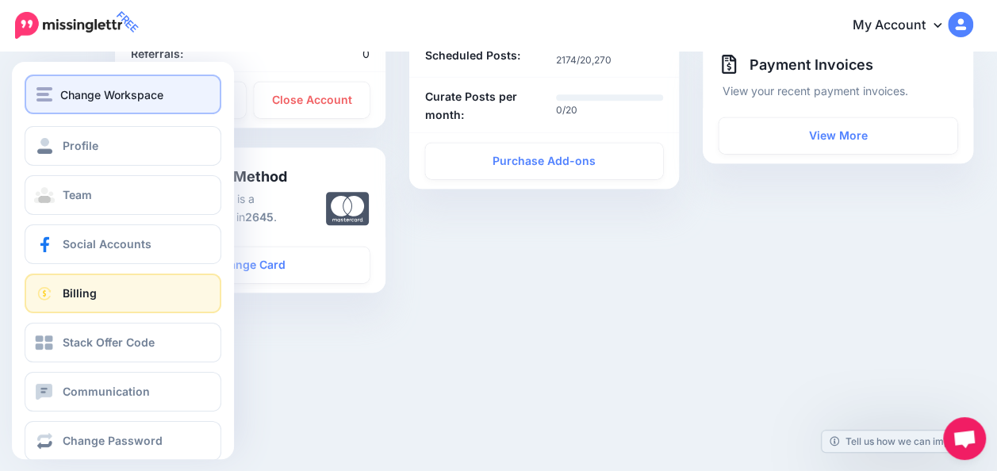
click at [79, 110] on button "Change Workspace" at bounding box center [123, 95] width 197 height 40
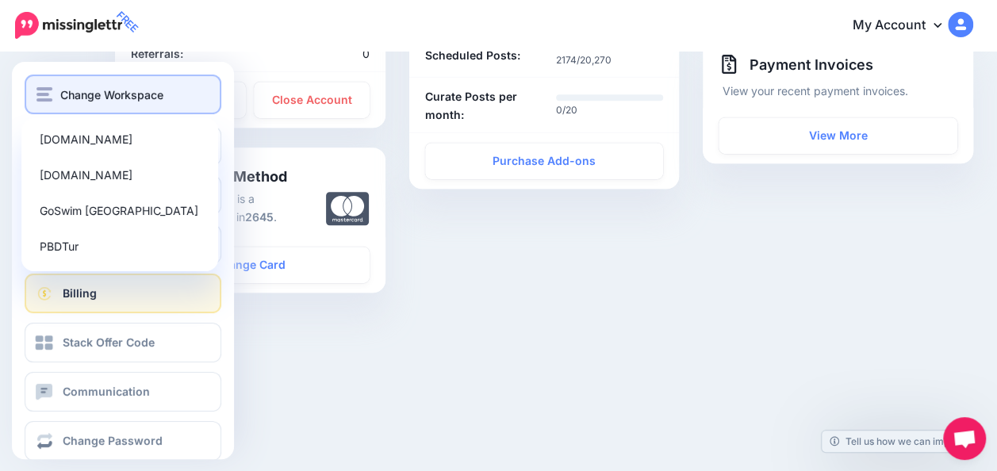
click at [79, 110] on button "Change Workspace" at bounding box center [123, 95] width 197 height 40
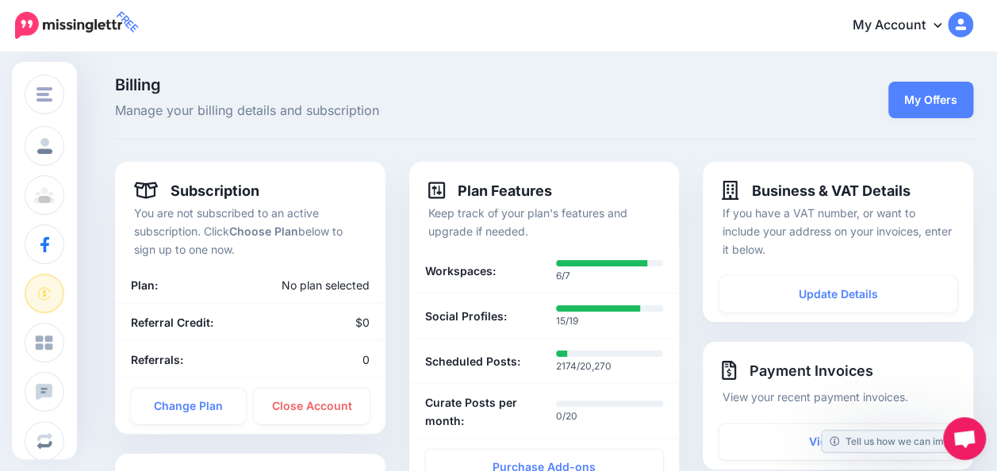
click at [985, 308] on div "**********" at bounding box center [838, 390] width 294 height 457
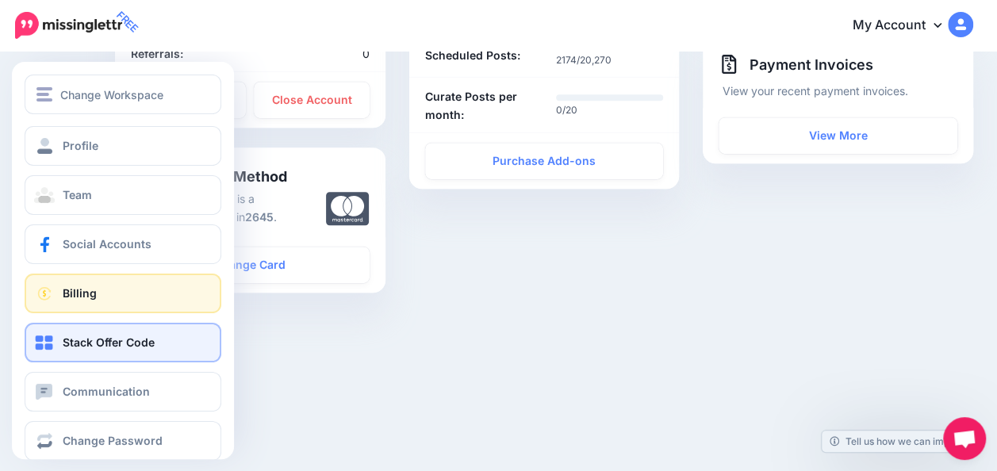
click at [34, 346] on span at bounding box center [44, 343] width 21 height 16
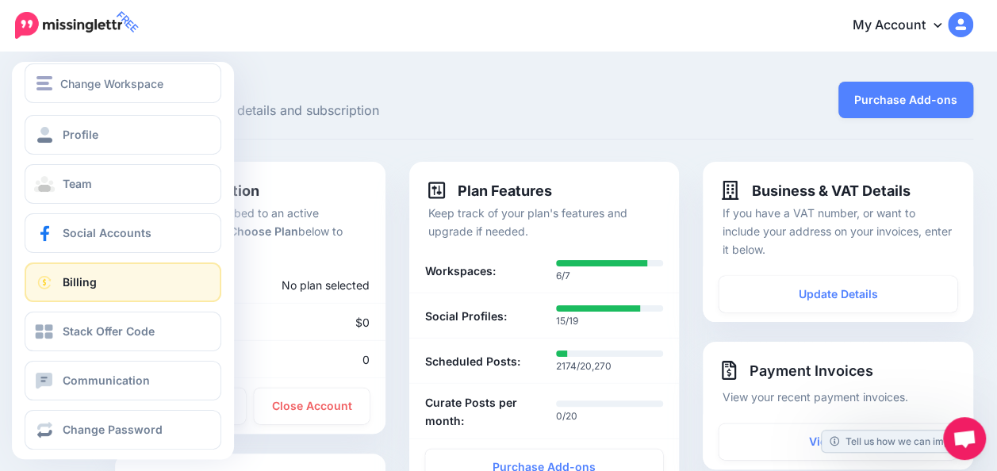
scroll to position [24, 0]
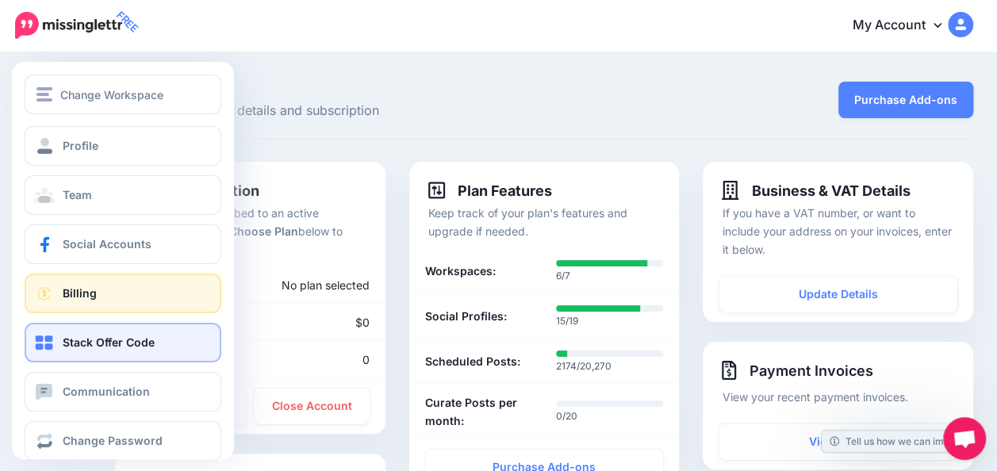
click at [107, 348] on span "Stack Offer Code" at bounding box center [109, 341] width 92 height 13
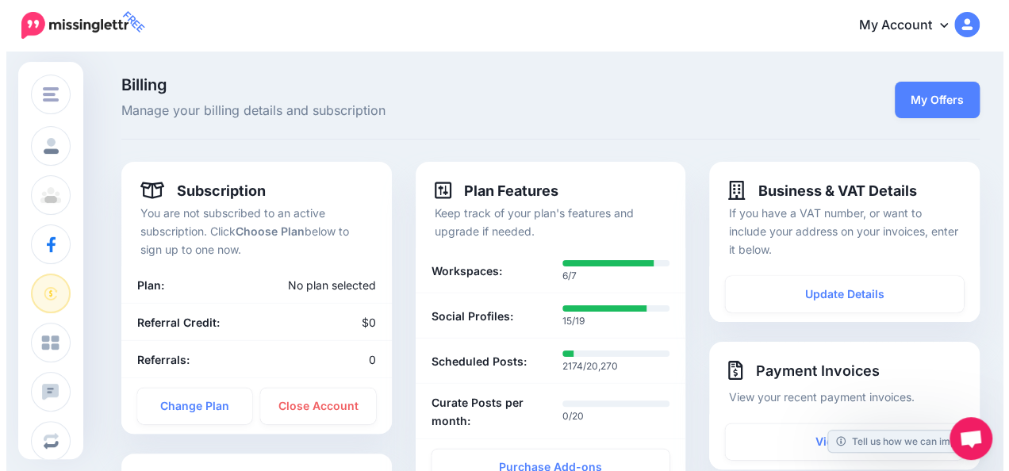
scroll to position [306, 0]
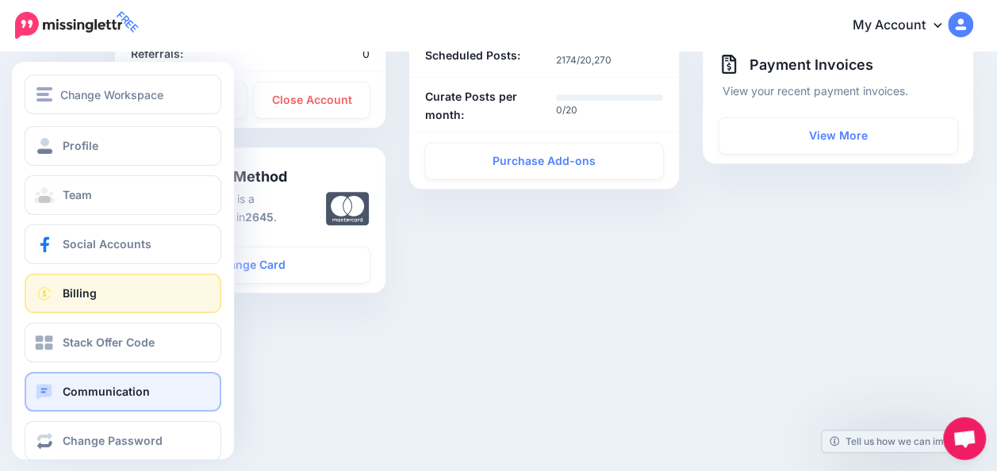
click at [84, 409] on link "Communication" at bounding box center [123, 392] width 197 height 40
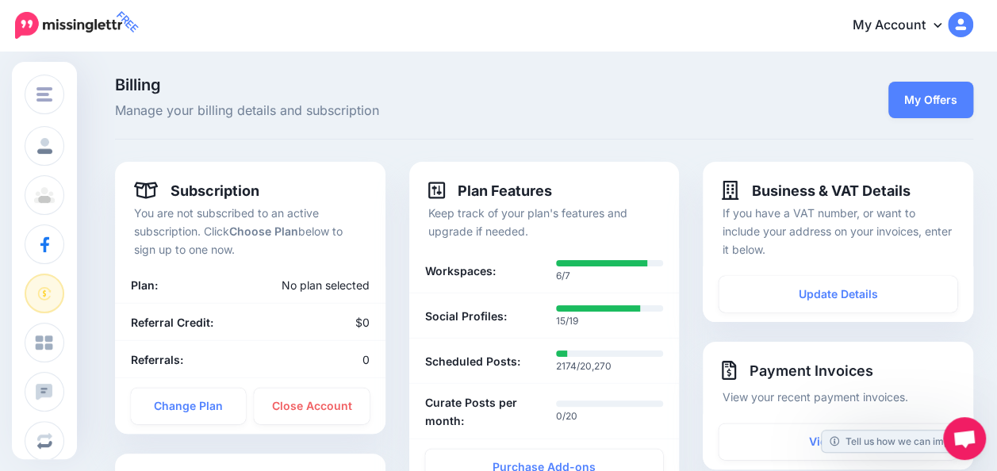
click at [941, 30] on icon at bounding box center [937, 24] width 8 height 13
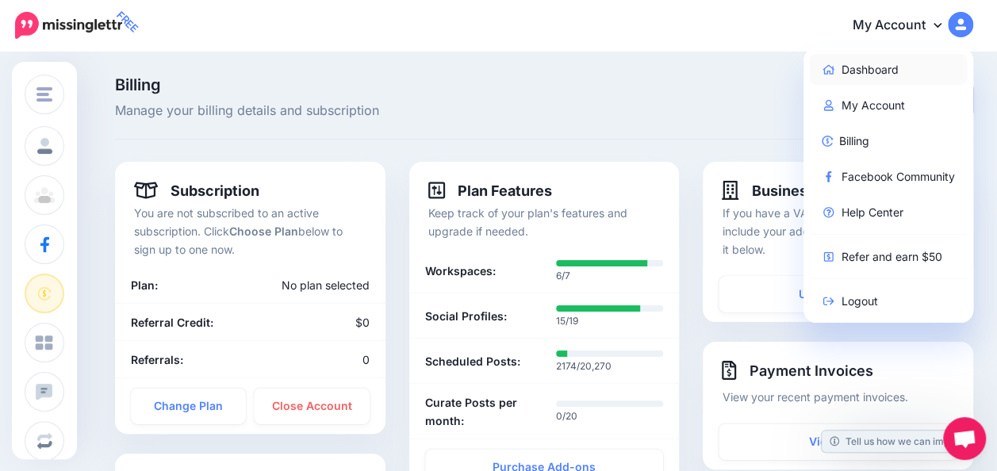
click at [900, 60] on link "Dashboard" at bounding box center [889, 69] width 158 height 31
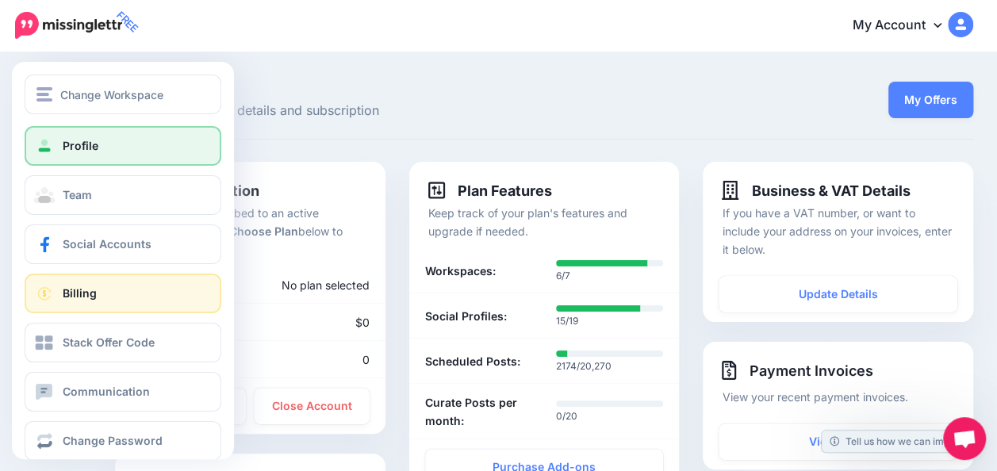
click at [119, 140] on link "Profile" at bounding box center [123, 146] width 197 height 40
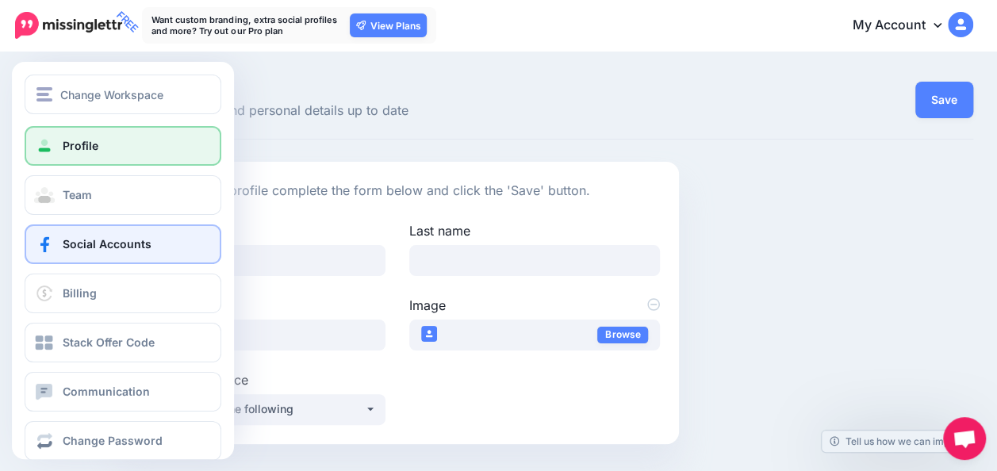
click at [59, 254] on link "Social Accounts" at bounding box center [123, 244] width 197 height 40
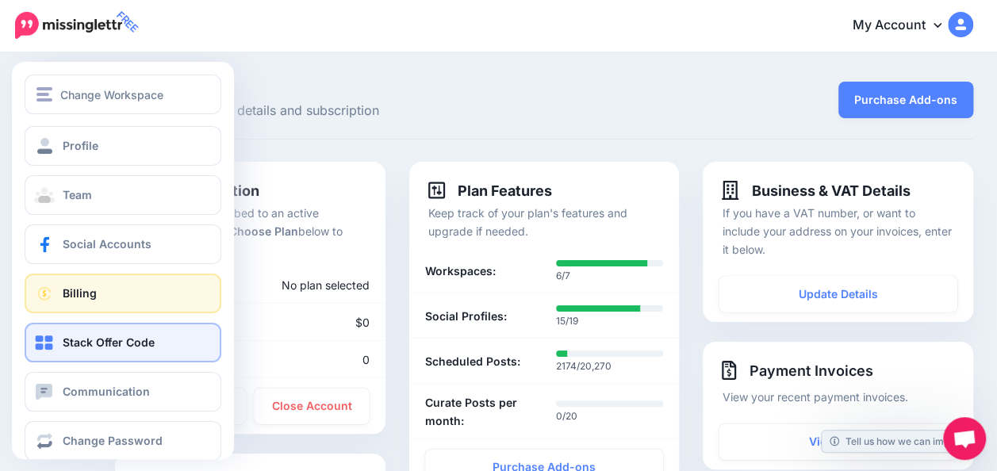
click at [57, 340] on link "Stack Offer Code" at bounding box center [123, 343] width 197 height 40
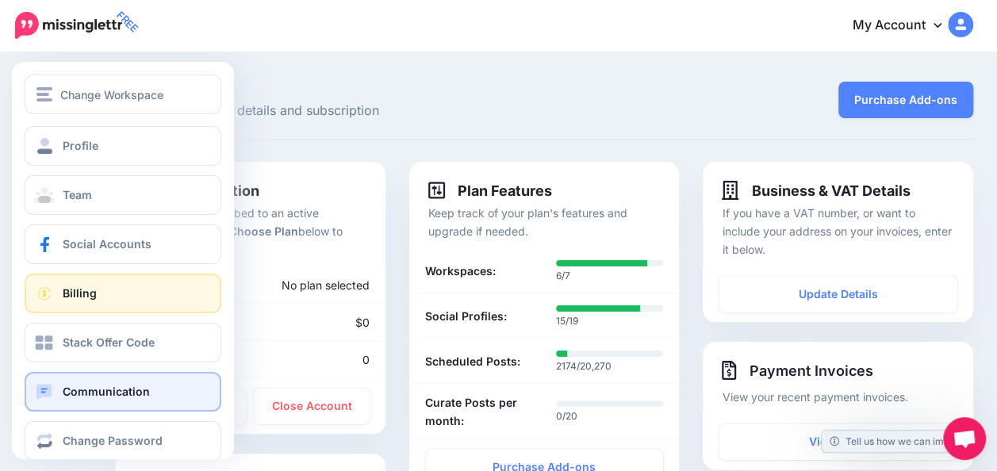
click at [57, 386] on link "Communication" at bounding box center [123, 392] width 197 height 40
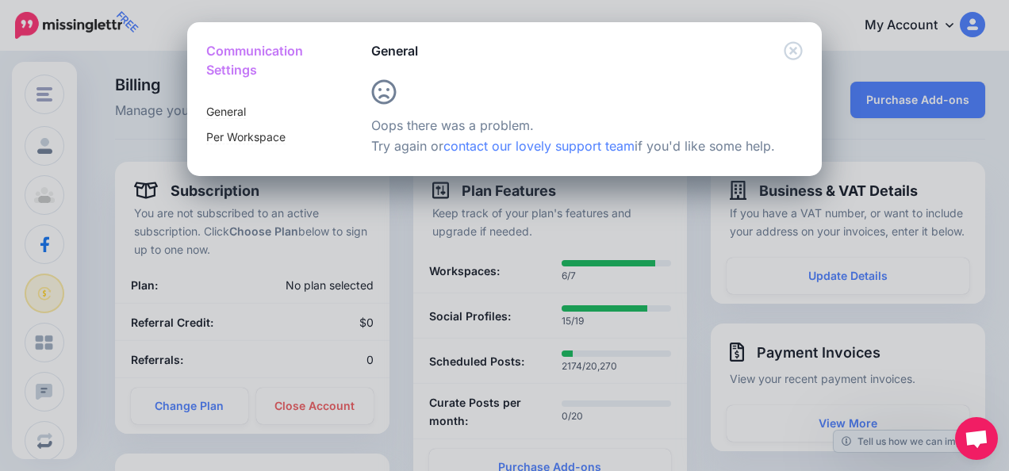
click at [401, 297] on div "Communication Settings General Per Workspace General" at bounding box center [504, 235] width 1009 height 471
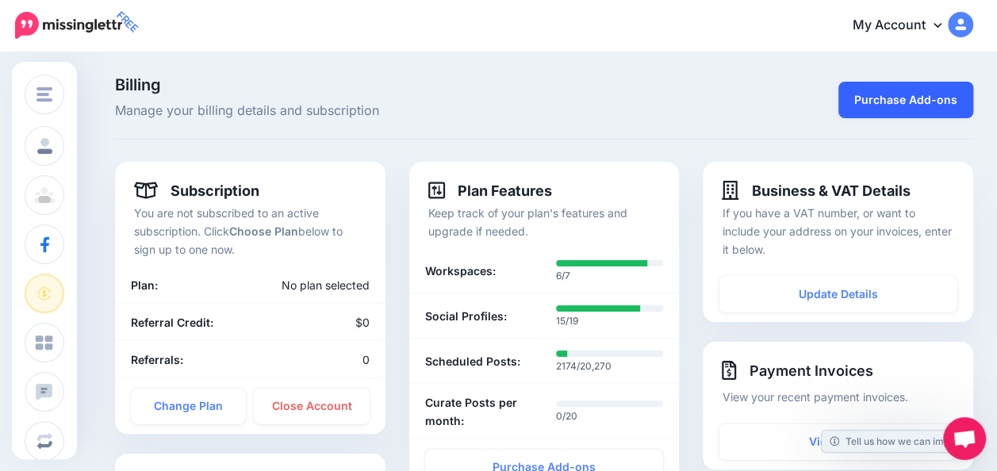
click at [917, 102] on link "Purchase Add-ons" at bounding box center [905, 100] width 135 height 36
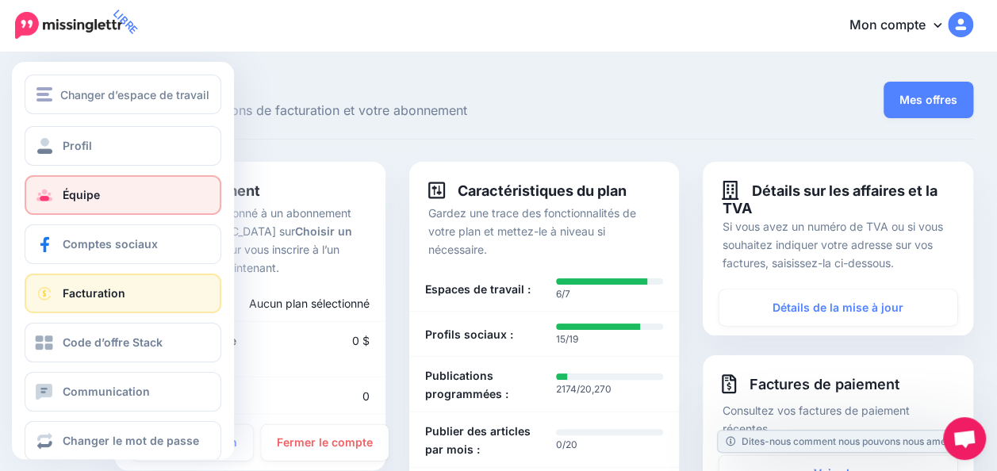
click at [141, 205] on link "Équipe" at bounding box center [123, 195] width 197 height 40
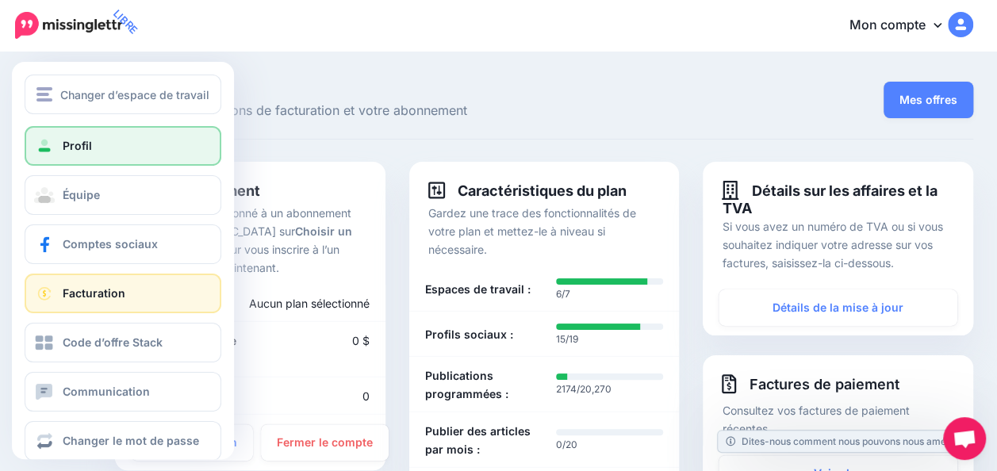
click at [32, 140] on link "Profil" at bounding box center [123, 146] width 197 height 40
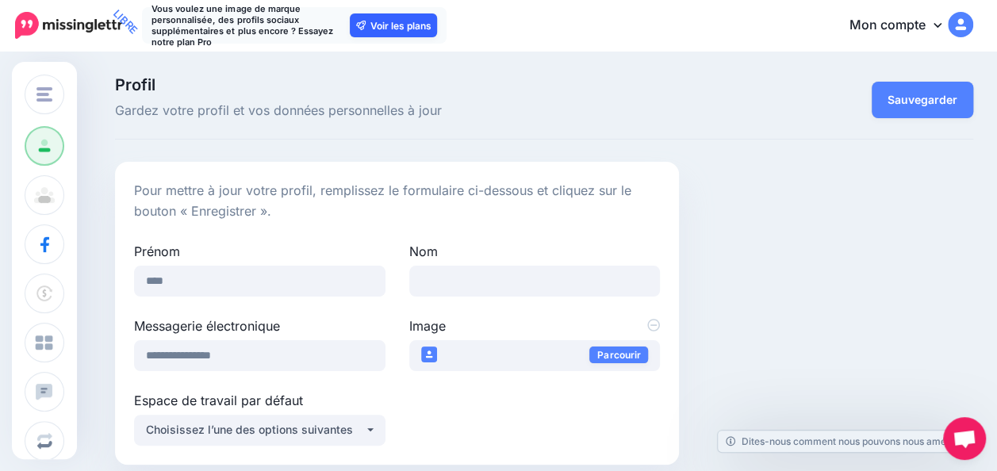
click at [423, 32] on link "Voir les plans" at bounding box center [393, 25] width 87 height 24
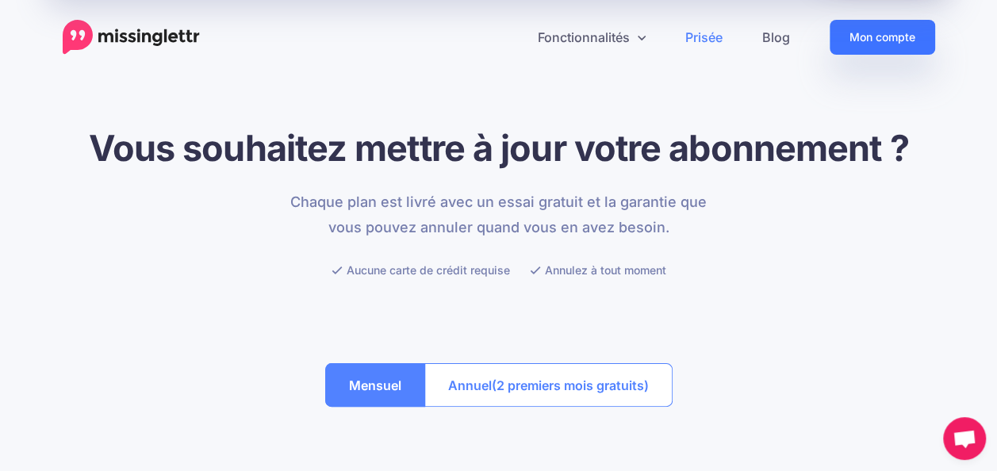
click at [898, 44] on link "Mon compte" at bounding box center [882, 37] width 105 height 35
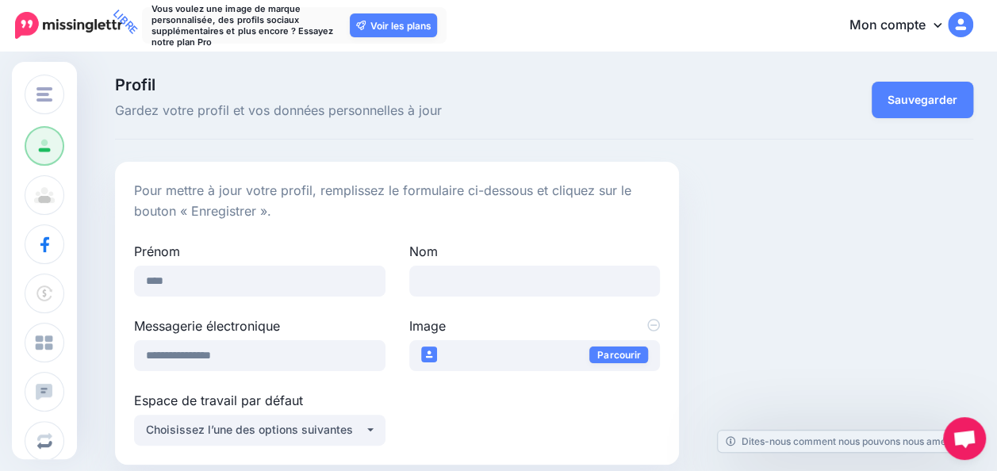
click at [937, 24] on link "Mon compte" at bounding box center [904, 25] width 140 height 39
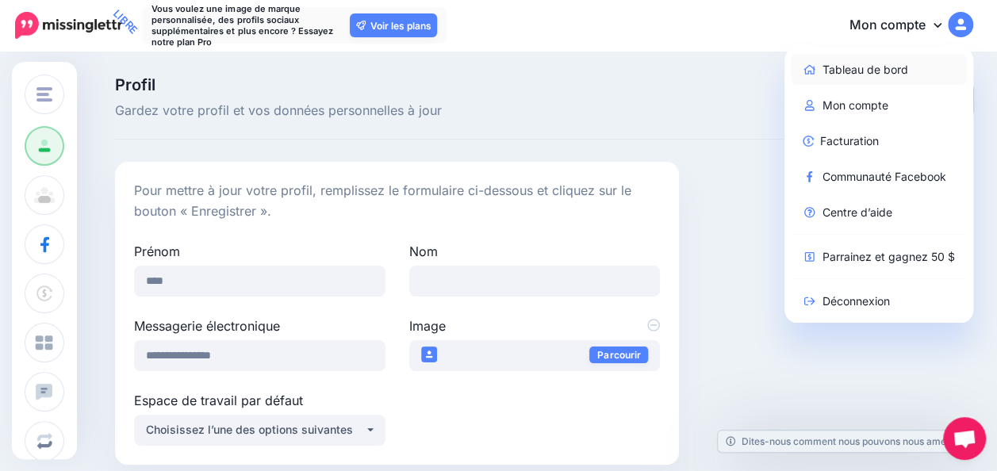
click at [922, 67] on link "Tableau de bord" at bounding box center [879, 69] width 177 height 31
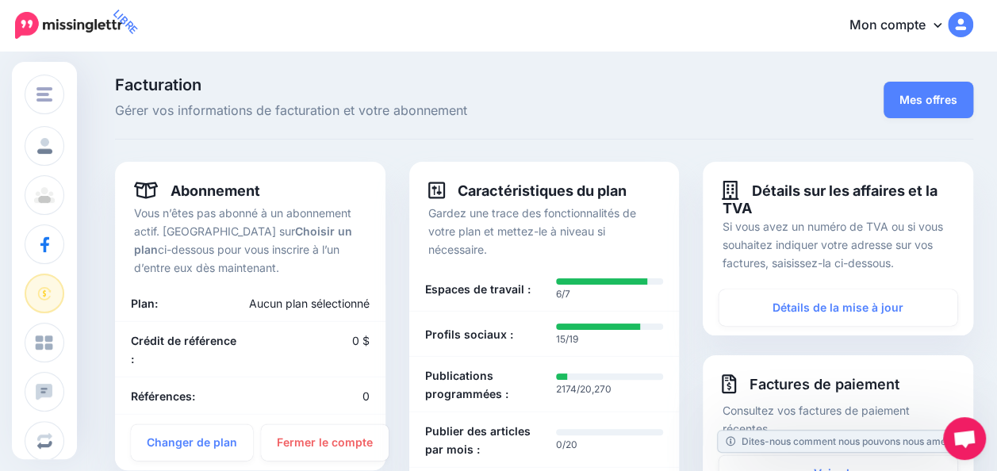
scroll to position [358, 0]
